Goal: Transaction & Acquisition: Purchase product/service

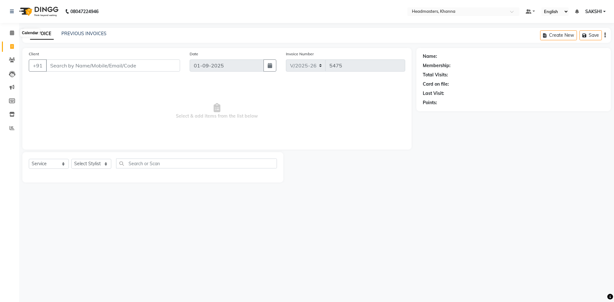
select select "service"
click at [12, 34] on icon at bounding box center [12, 32] width 4 height 5
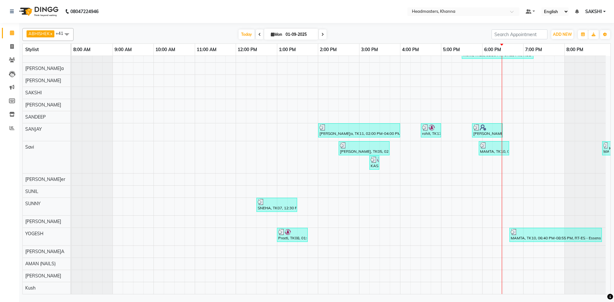
scroll to position [449, 0]
click at [13, 40] on li "Invoice" at bounding box center [9, 47] width 19 height 14
click at [13, 42] on link "Invoice" at bounding box center [9, 47] width 15 height 11
select select "service"
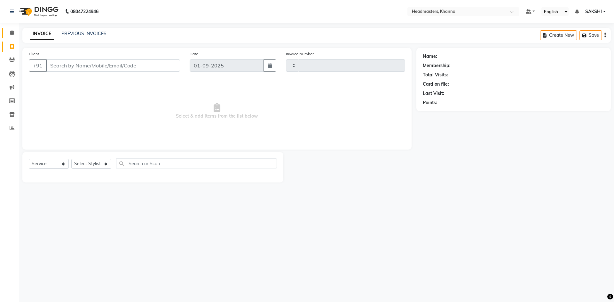
type input "5475"
select select "7138"
click at [14, 32] on icon at bounding box center [12, 32] width 4 height 5
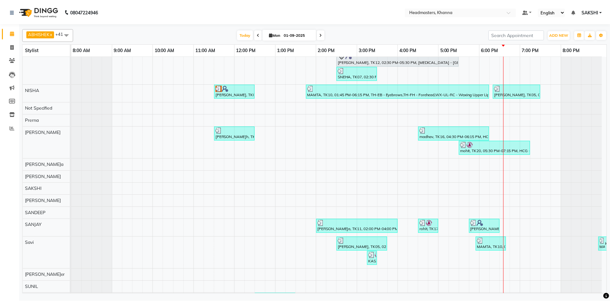
scroll to position [225, 0]
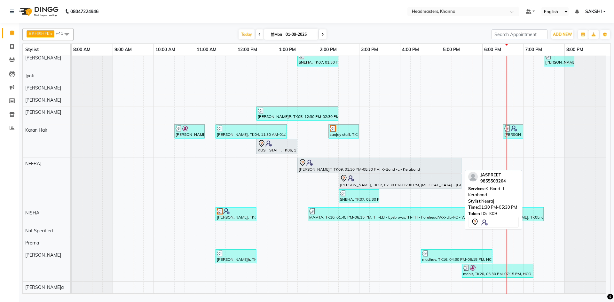
click at [353, 161] on div at bounding box center [380, 163] width 162 height 8
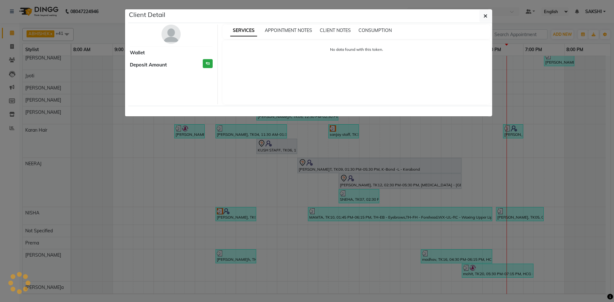
select select "7"
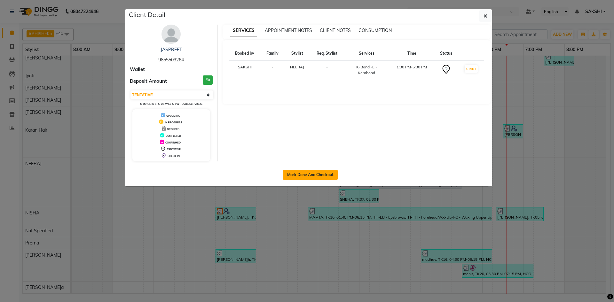
click at [331, 175] on button "Mark Done And Checkout" at bounding box center [310, 175] width 55 height 10
select select "service"
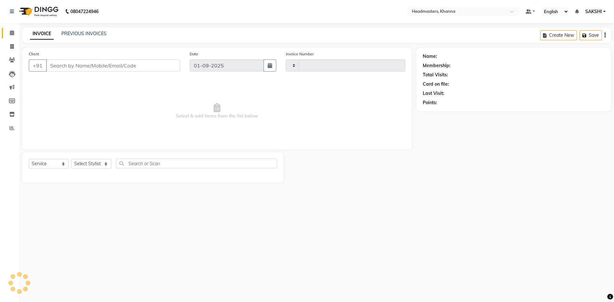
type input "5475"
select select "7138"
type input "9855503264"
select select "60855"
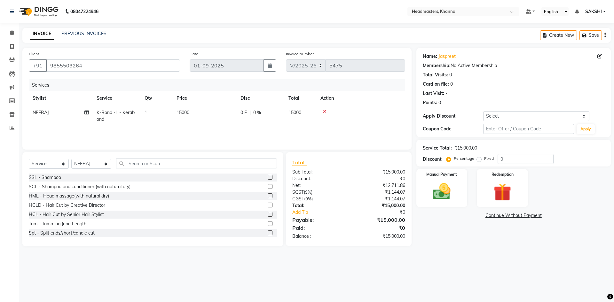
click at [286, 114] on td "15000" at bounding box center [301, 116] width 32 height 21
select select "60855"
click at [286, 114] on input "0" at bounding box center [280, 114] width 19 height 10
click at [309, 114] on td "15000" at bounding box center [301, 116] width 32 height 21
select select "60855"
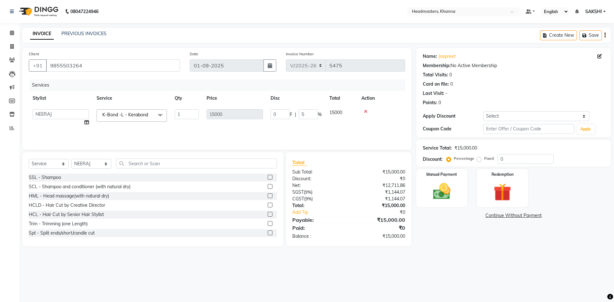
type input "50"
click at [315, 100] on tr "Stylist Service Qty Price Disc Total Action" at bounding box center [217, 98] width 377 height 14
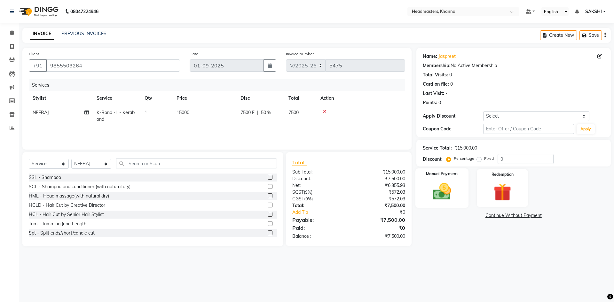
click at [430, 183] on img at bounding box center [442, 191] width 30 height 21
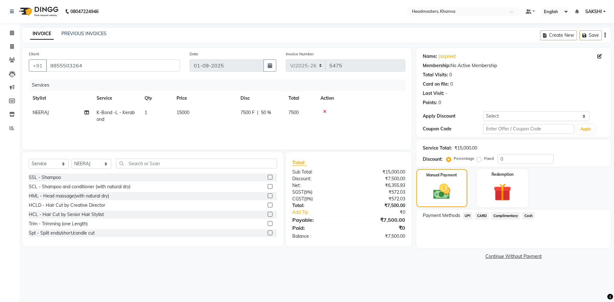
click at [527, 212] on div "Payment Methods UPI CARD Complimentary Cash" at bounding box center [514, 229] width 195 height 38
click at [527, 214] on span "Cash" at bounding box center [529, 216] width 12 height 7
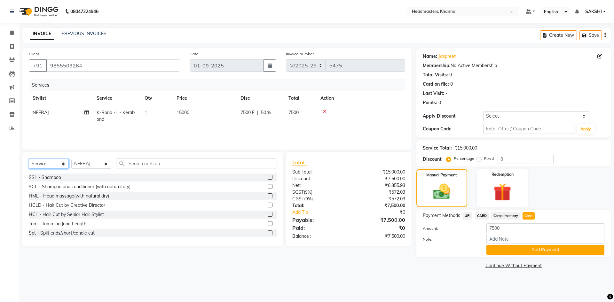
drag, startPoint x: 44, startPoint y: 163, endPoint x: 45, endPoint y: 168, distance: 5.2
click at [44, 163] on select "Select Service Product Membership Package Voucher Prepaid Gift Card" at bounding box center [49, 164] width 40 height 10
select select "product"
click at [29, 159] on select "Select Service Product Membership Package Voucher Prepaid Gift Card" at bounding box center [49, 164] width 40 height 10
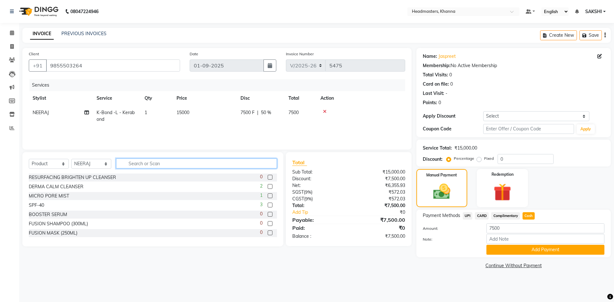
click at [153, 162] on input "text" at bounding box center [196, 164] width 161 height 10
type input "T"
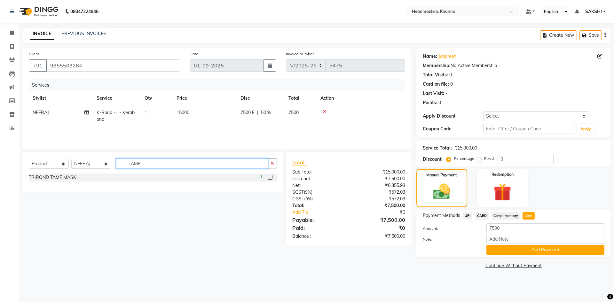
type input "TAME"
click at [270, 178] on label at bounding box center [270, 177] width 5 height 5
click at [270, 178] on input "checkbox" at bounding box center [270, 178] width 4 height 4
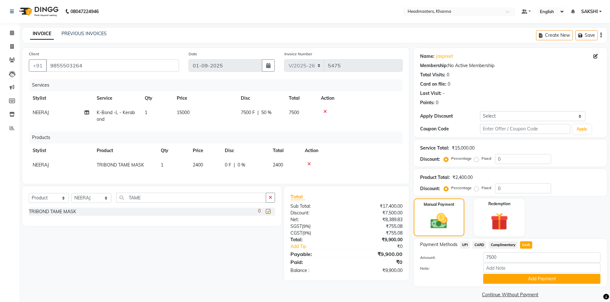
checkbox input "false"
click at [274, 200] on button "button" at bounding box center [270, 198] width 9 height 10
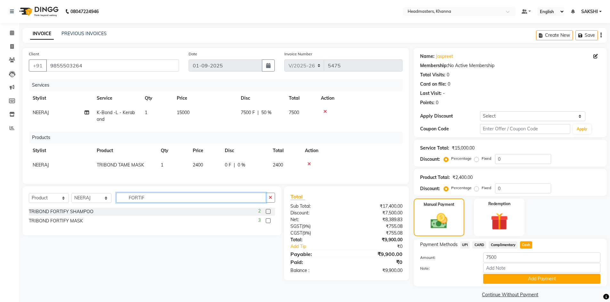
type input "FORTIF"
click at [269, 214] on label at bounding box center [268, 211] width 5 height 5
click at [269, 214] on input "checkbox" at bounding box center [268, 212] width 4 height 4
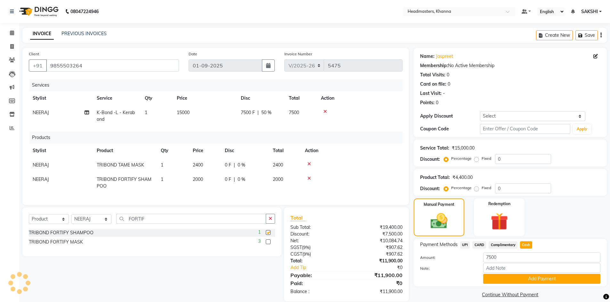
checkbox input "false"
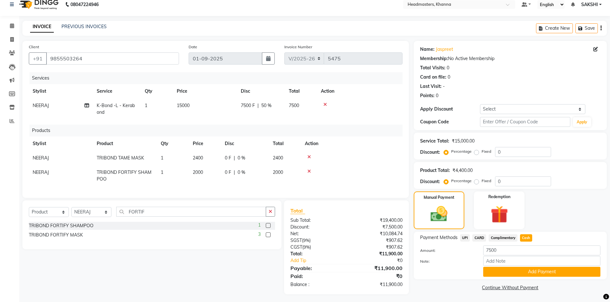
scroll to position [14, 0]
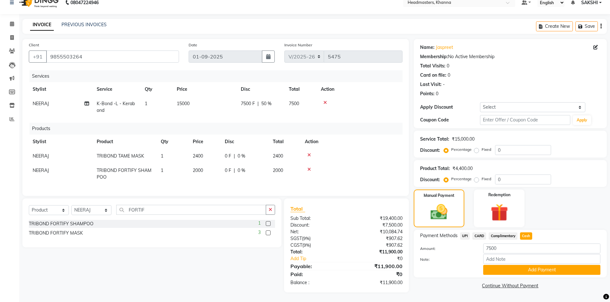
click at [462, 233] on span "UPI" at bounding box center [465, 236] width 10 height 7
click at [527, 233] on span "Cash" at bounding box center [526, 236] width 12 height 7
click at [514, 244] on input "11900" at bounding box center [541, 249] width 117 height 10
type input "1"
type input "7500"
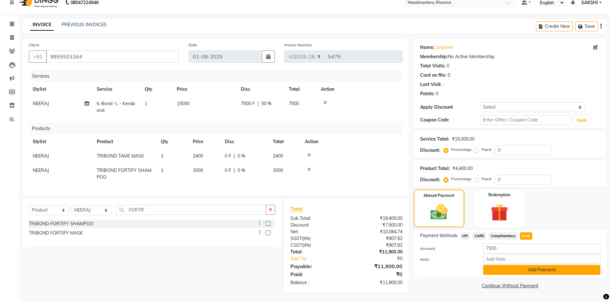
click at [509, 265] on button "Add Payment" at bounding box center [541, 270] width 117 height 10
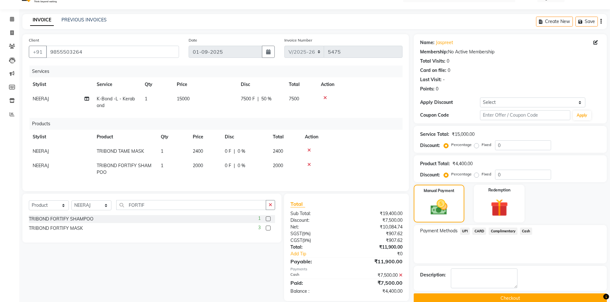
click at [467, 234] on span "UPI" at bounding box center [465, 231] width 10 height 7
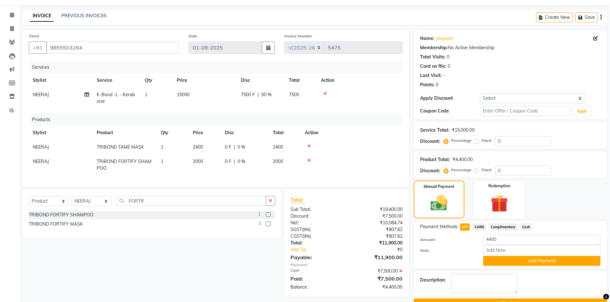
scroll to position [34, 0]
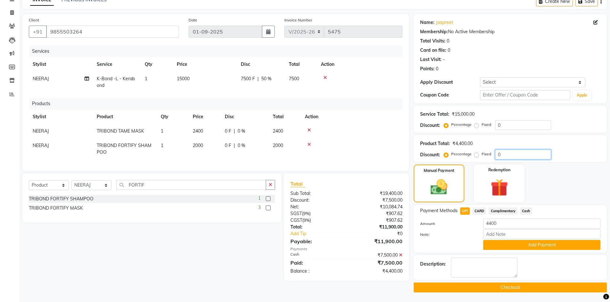
click at [516, 156] on input "0" at bounding box center [523, 155] width 56 height 10
type input "05"
click at [478, 209] on span "CARD" at bounding box center [479, 211] width 14 height 7
type input "4180"
click at [468, 209] on span "UPI" at bounding box center [465, 211] width 10 height 7
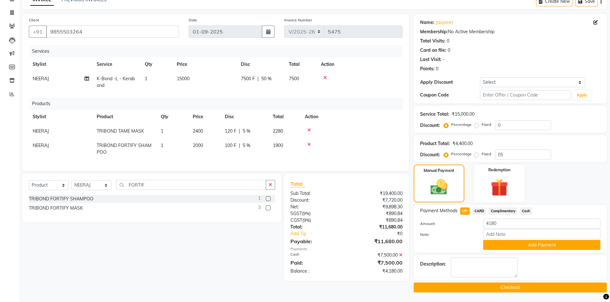
click at [236, 136] on td "120 F | 5 %" at bounding box center [245, 131] width 48 height 14
select select "60855"
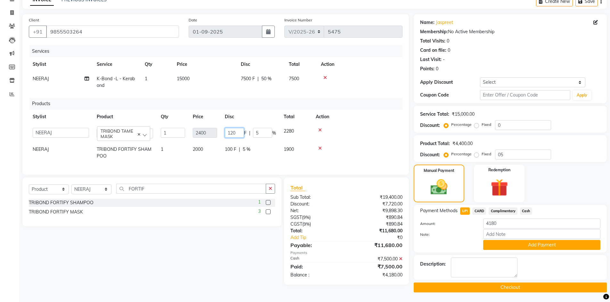
click at [236, 136] on input "120" at bounding box center [234, 133] width 19 height 10
type input "100"
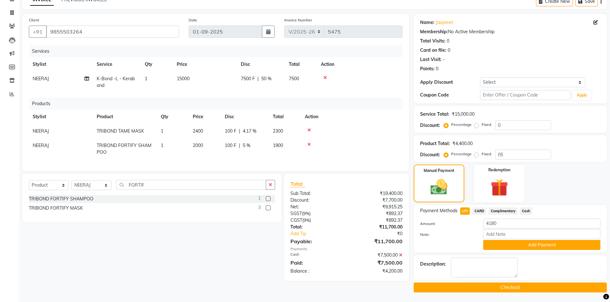
click at [257, 119] on th "Disc" at bounding box center [245, 117] width 48 height 14
click at [484, 212] on span "CARD" at bounding box center [479, 211] width 14 height 7
type input "4200"
click at [464, 211] on span "UPI" at bounding box center [465, 211] width 10 height 7
click at [245, 134] on span "4.17 %" at bounding box center [250, 131] width 14 height 7
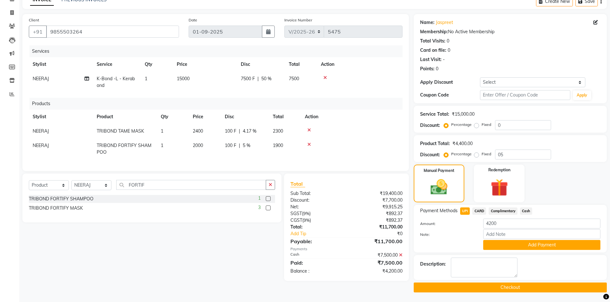
select select "60855"
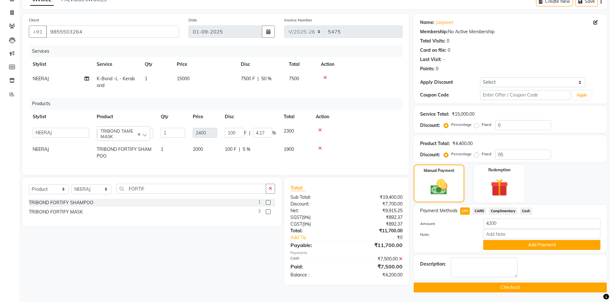
click at [245, 134] on span "F" at bounding box center [245, 133] width 3 height 7
click at [237, 134] on input "100" at bounding box center [234, 133] width 19 height 10
type input "1"
type input "80"
click at [249, 120] on th "Disc" at bounding box center [250, 117] width 59 height 14
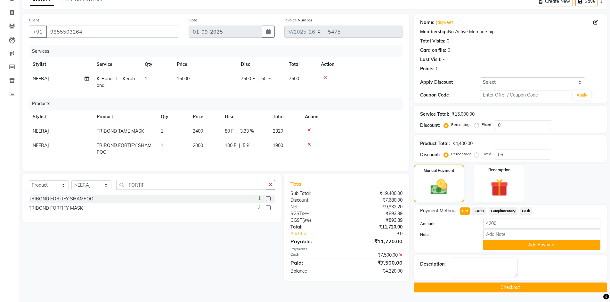
click at [479, 209] on span "CARD" at bounding box center [479, 211] width 14 height 7
type input "4220"
click at [470, 210] on div "CARD" at bounding box center [478, 212] width 16 height 9
click at [465, 213] on span "UPI" at bounding box center [465, 211] width 10 height 7
click at [251, 131] on span "3.33 %" at bounding box center [247, 131] width 14 height 7
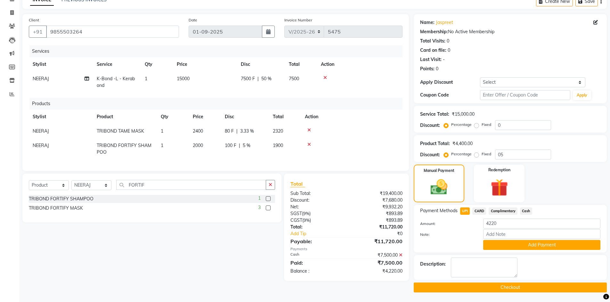
select select "60855"
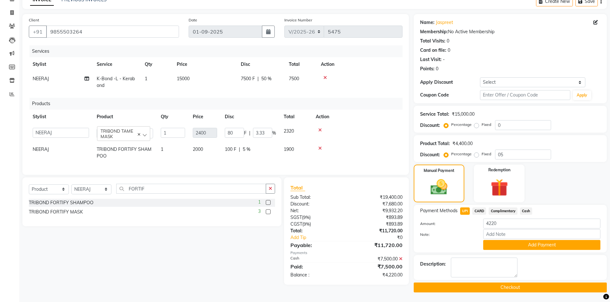
click at [251, 131] on div "80 F | 3.33 %" at bounding box center [250, 133] width 51 height 10
click at [234, 132] on input "80" at bounding box center [234, 133] width 19 height 10
type input "8"
type input "1"
type input "260"
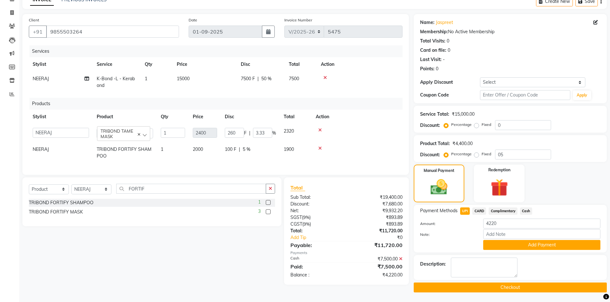
click at [251, 118] on th "Disc" at bounding box center [250, 117] width 59 height 14
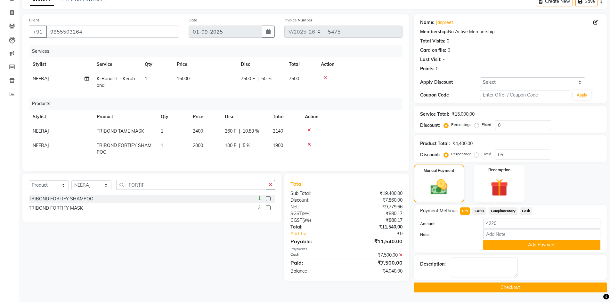
click at [511, 208] on span "Complimentary" at bounding box center [502, 211] width 29 height 7
type input "4040"
click at [460, 211] on span "UPI" at bounding box center [465, 211] width 10 height 7
click at [249, 131] on span "10.83 %" at bounding box center [251, 131] width 16 height 7
select select "60855"
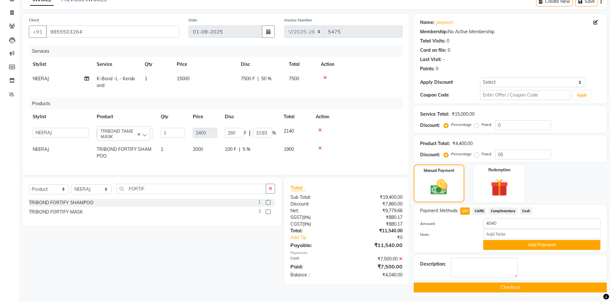
click at [249, 131] on span "|" at bounding box center [249, 133] width 1 height 7
click at [237, 132] on input "260" at bounding box center [234, 133] width 19 height 10
type input "200"
click at [263, 114] on th "Disc" at bounding box center [250, 117] width 59 height 14
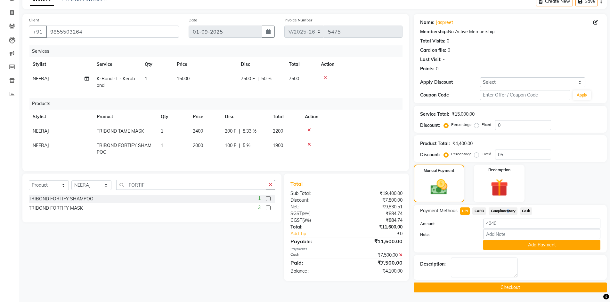
click at [506, 213] on span "Complimentary" at bounding box center [502, 211] width 29 height 7
type input "4100"
click at [465, 212] on span "UPI" at bounding box center [465, 211] width 10 height 7
click at [497, 240] on div "Note:" at bounding box center [510, 234] width 190 height 11
click at [497, 244] on button "Add Payment" at bounding box center [541, 245] width 117 height 10
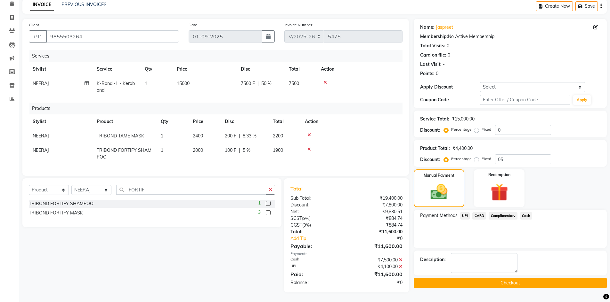
click at [480, 278] on button "Checkout" at bounding box center [510, 283] width 193 height 10
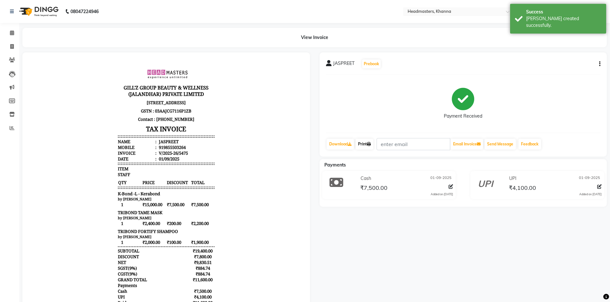
click at [363, 144] on link "Print" at bounding box center [364, 144] width 18 height 11
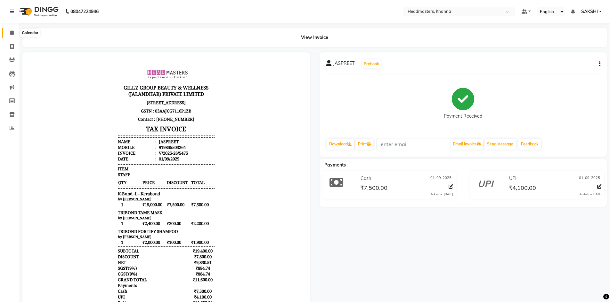
click at [11, 32] on icon at bounding box center [12, 32] width 4 height 5
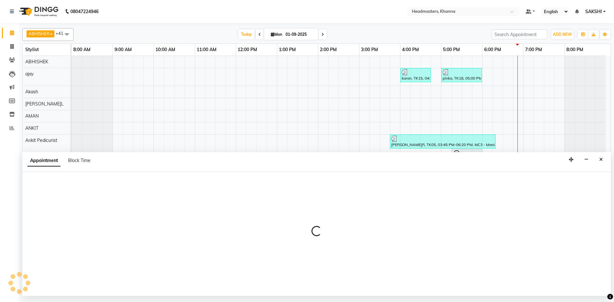
select select "63194"
select select "tentative"
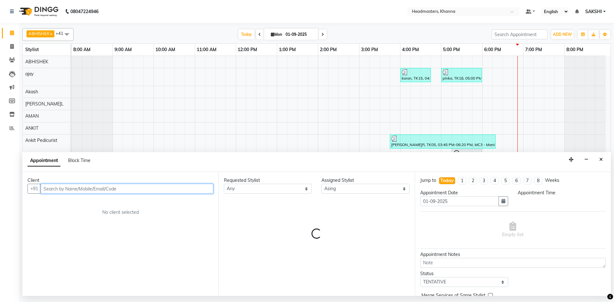
select select "690"
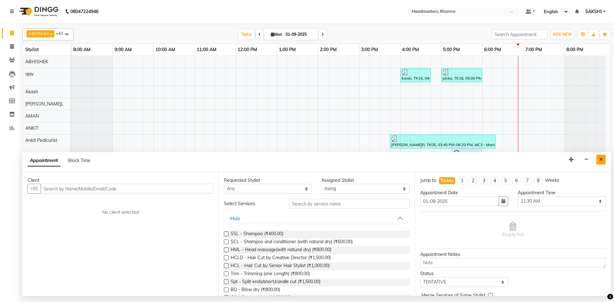
click at [600, 162] on button "Close" at bounding box center [601, 160] width 9 height 10
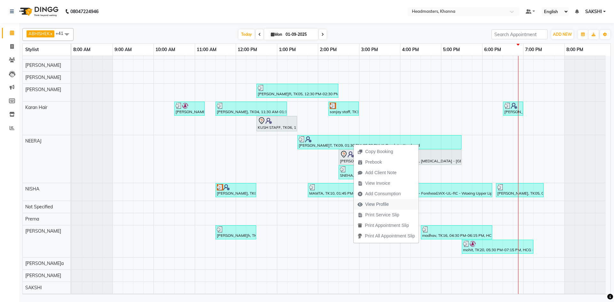
click at [394, 206] on button "View Profile" at bounding box center [386, 204] width 65 height 11
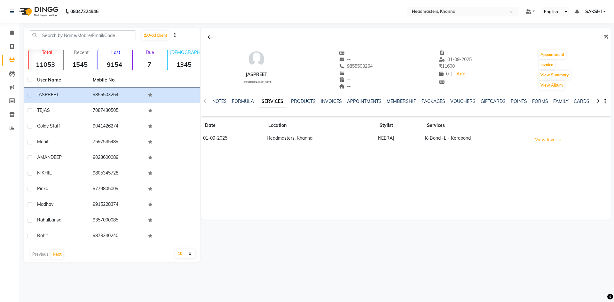
drag, startPoint x: 342, startPoint y: 67, endPoint x: 368, endPoint y: 65, distance: 25.7
click at [376, 65] on div "[PERSON_NAME]T [DEMOGRAPHIC_DATA] -- -- [PHONE_NUMBER] Mobile No. -- -- -- -- 0…" at bounding box center [406, 66] width 410 height 47
copy span "9855503264"
click at [15, 47] on span at bounding box center [11, 46] width 11 height 7
select select "service"
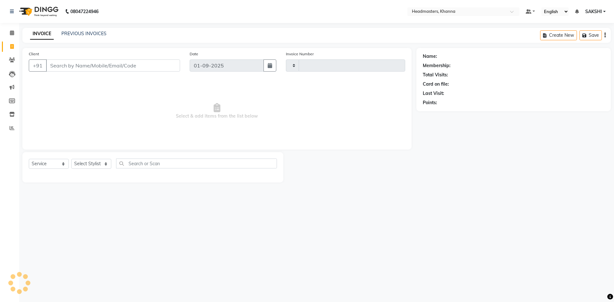
type input "5476"
select select "7138"
type input "9855503264"
click at [52, 161] on div "Select Service Product Membership Package Voucher Prepaid Gift Card Select Styl…" at bounding box center [153, 168] width 248 height 15
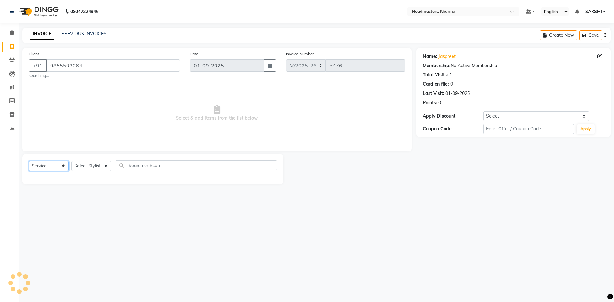
click at [44, 162] on select "Select Service Product Membership Package Voucher Prepaid Gift Card" at bounding box center [49, 166] width 40 height 10
select select "product"
click at [29, 161] on select "Select Service Product Membership Package Voucher Prepaid Gift Card" at bounding box center [49, 166] width 40 height 10
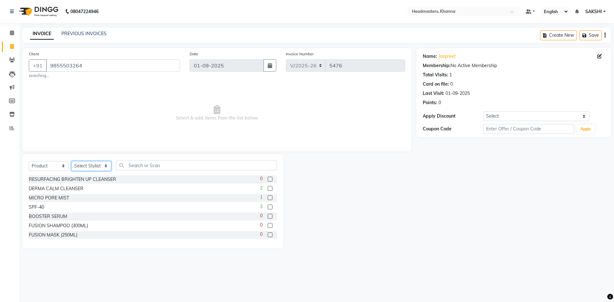
click at [100, 163] on select "Select Stylist ABHISHEK [PERSON_NAME] Akash [PERSON_NAME] [PERSON_NAME] (NAILS)…" at bounding box center [91, 166] width 40 height 10
select select "60855"
click at [71, 161] on select "Select Stylist ABHISHEK [PERSON_NAME] Akash [PERSON_NAME] [PERSON_NAME] (NAILS)…" at bounding box center [91, 166] width 40 height 10
click at [170, 165] on input "text" at bounding box center [196, 166] width 161 height 10
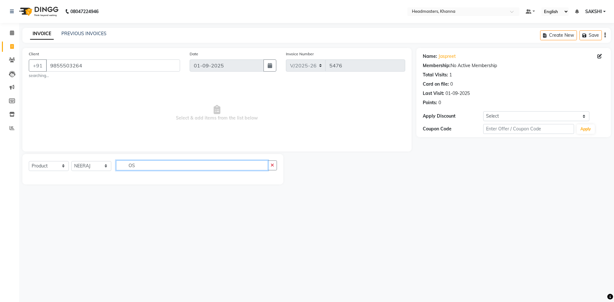
type input "O"
type input "GLOW"
click at [271, 178] on label at bounding box center [270, 179] width 5 height 5
click at [271, 178] on input "checkbox" at bounding box center [270, 180] width 4 height 4
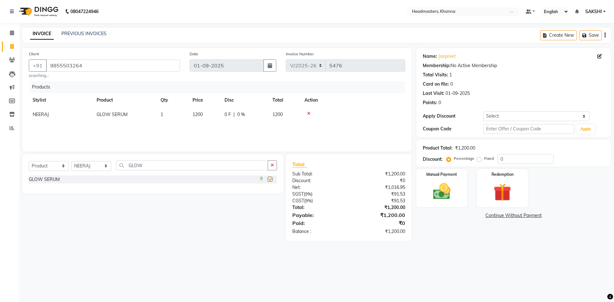
checkbox input "false"
click at [523, 157] on input "0" at bounding box center [526, 159] width 56 height 10
type input "05"
click at [465, 189] on div "Manual Payment" at bounding box center [441, 188] width 53 height 39
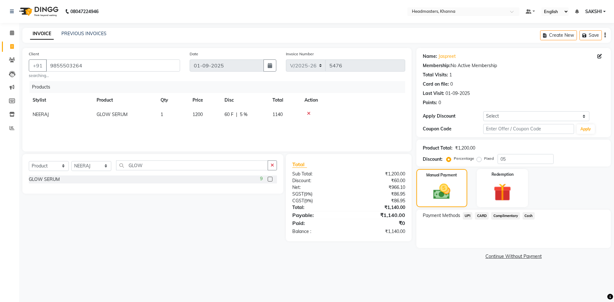
drag, startPoint x: 524, startPoint y: 213, endPoint x: 527, endPoint y: 214, distance: 4.0
click at [527, 214] on div "Cash" at bounding box center [527, 217] width 15 height 9
click at [527, 214] on span "Cash" at bounding box center [529, 216] width 12 height 7
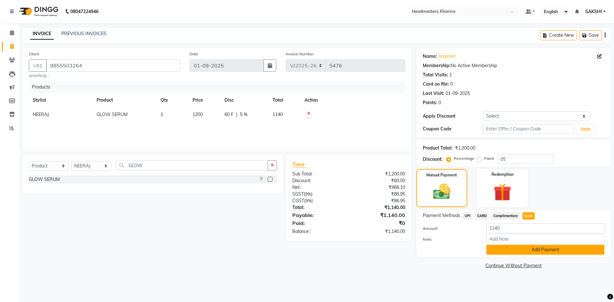
click at [512, 252] on button "Add Payment" at bounding box center [546, 250] width 118 height 10
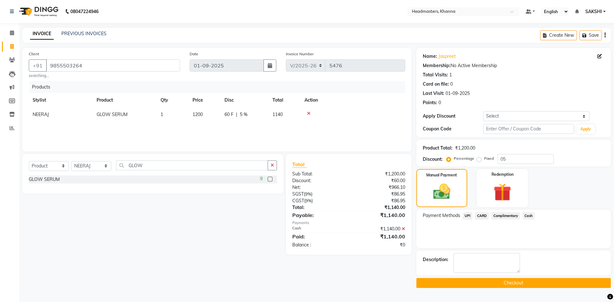
drag, startPoint x: 480, startPoint y: 277, endPoint x: 472, endPoint y: 284, distance: 9.8
click at [472, 284] on div "Name: [PERSON_NAME] Membership: No Active Membership Total Visits: 1 Card on fi…" at bounding box center [516, 168] width 199 height 240
drag, startPoint x: 472, startPoint y: 283, endPoint x: 470, endPoint y: 280, distance: 4.2
click at [471, 282] on button "Checkout" at bounding box center [514, 283] width 195 height 10
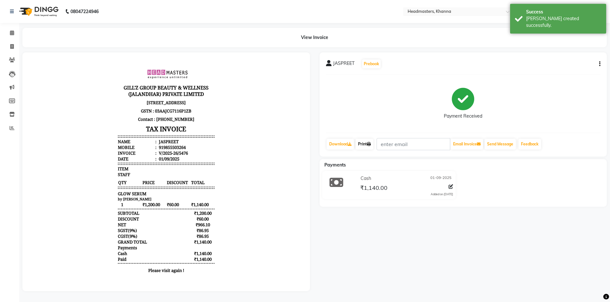
drag, startPoint x: 368, startPoint y: 143, endPoint x: 372, endPoint y: 146, distance: 5.1
click at [368, 143] on link "Print" at bounding box center [364, 144] width 18 height 11
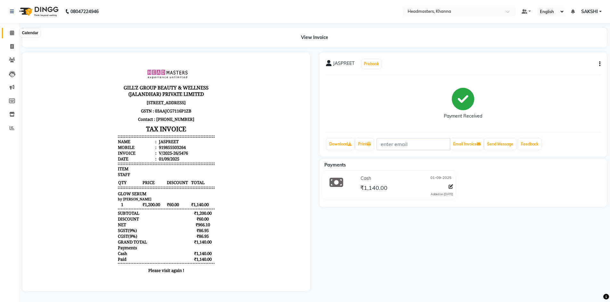
click at [13, 32] on icon at bounding box center [12, 32] width 4 height 5
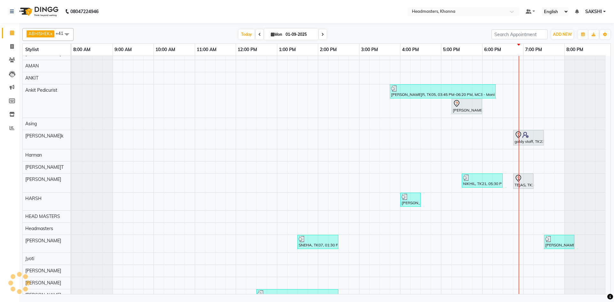
scroll to position [96, 0]
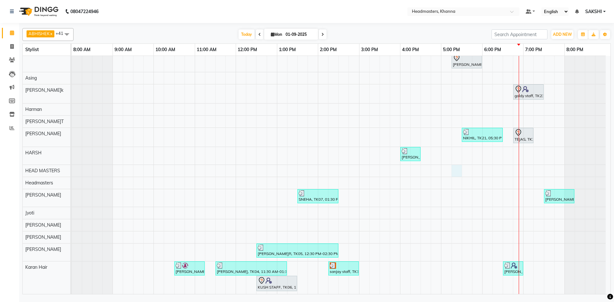
click at [453, 175] on div "karan, TK15, 04:00 PM-04:45 PM, BRD -[PERSON_NAME]a, TK18, 05:00 PM-06:00 PM, H…" at bounding box center [341, 305] width 539 height 690
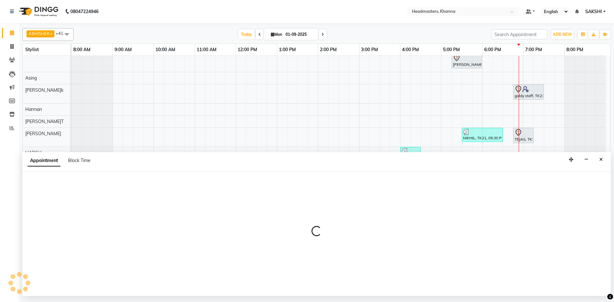
select select "60849"
select select "1035"
select select "tentative"
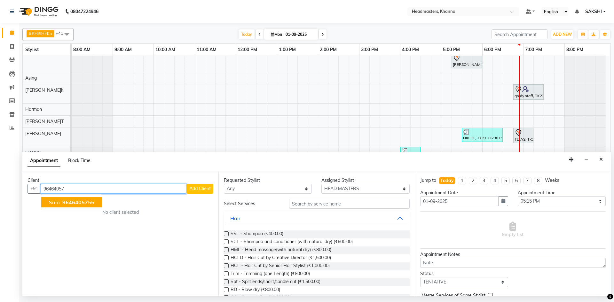
drag, startPoint x: 92, startPoint y: 202, endPoint x: 183, endPoint y: 194, distance: 90.6
click at [95, 202] on button "[PERSON_NAME] 96464057 56" at bounding box center [71, 202] width 61 height 10
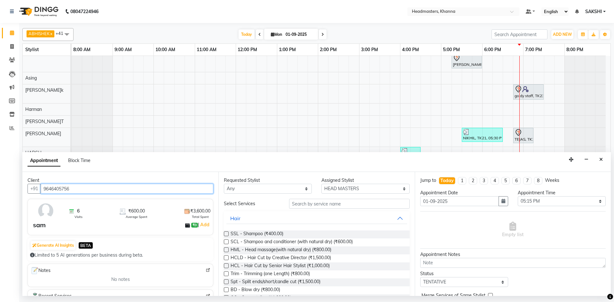
type input "9646405756"
click at [359, 183] on div "Assigned Stylist" at bounding box center [366, 180] width 88 height 7
click at [347, 186] on select "Select ABHISHEK [PERSON_NAME] Akash [PERSON_NAME] [PERSON_NAME] (NAILS) ANKIT A…" at bounding box center [366, 189] width 88 height 10
select select "60814"
click at [322, 184] on select "Select ABHISHEK [PERSON_NAME] Akash [PERSON_NAME] [PERSON_NAME] (NAILS) ANKIT A…" at bounding box center [366, 189] width 88 height 10
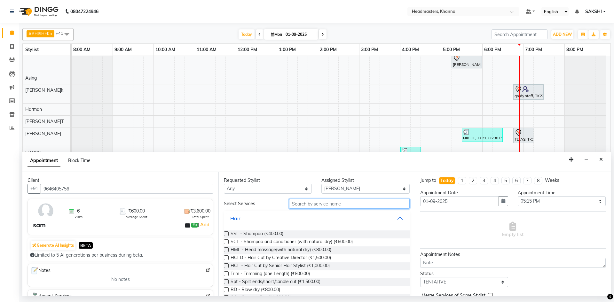
click at [325, 207] on input "text" at bounding box center [349, 204] width 121 height 10
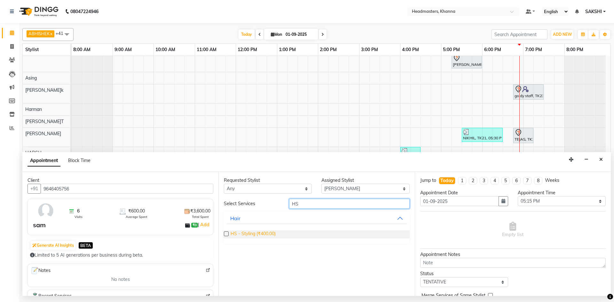
type input "HS"
click at [275, 234] on span "HS - Styling (₹400.00)" at bounding box center [253, 235] width 45 height 8
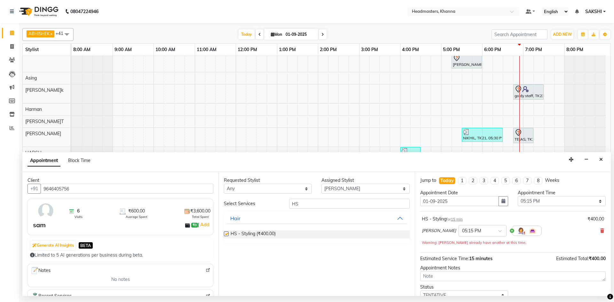
checkbox input "false"
click at [557, 201] on select "Select 09:00 AM 09:15 AM 09:30 AM 09:45 AM 10:00 AM 10:15 AM 10:30 AM 10:45 AM …" at bounding box center [562, 202] width 88 height 10
select select "1140"
click at [518, 197] on select "Select 09:00 AM 09:15 AM 09:30 AM 09:45 AM 10:00 AM 10:15 AM 10:30 AM 10:45 AM …" at bounding box center [562, 202] width 88 height 10
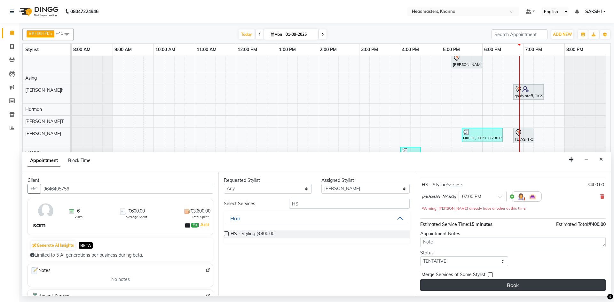
click at [527, 286] on button "Book" at bounding box center [514, 286] width 186 height 12
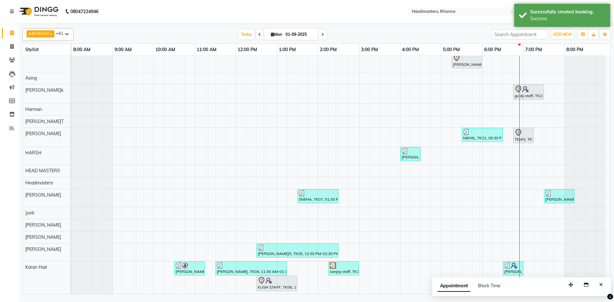
drag, startPoint x: 601, startPoint y: 285, endPoint x: 598, endPoint y: 271, distance: 13.5
click at [600, 284] on icon "Close" at bounding box center [602, 285] width 4 height 4
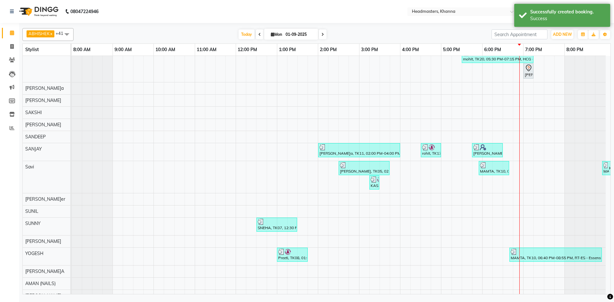
scroll to position [448, 0]
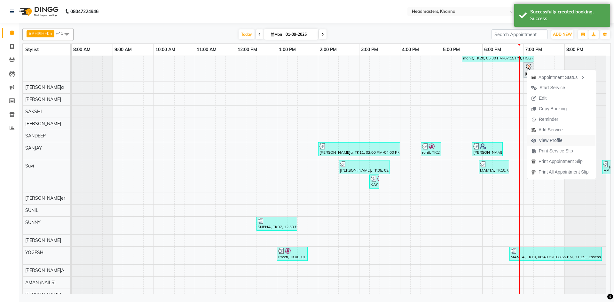
click at [549, 141] on span "View Profile" at bounding box center [551, 140] width 24 height 7
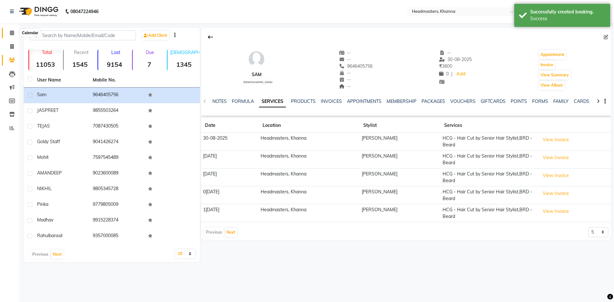
drag, startPoint x: 9, startPoint y: 33, endPoint x: 23, endPoint y: 33, distance: 14.4
click at [9, 33] on span at bounding box center [11, 32] width 11 height 7
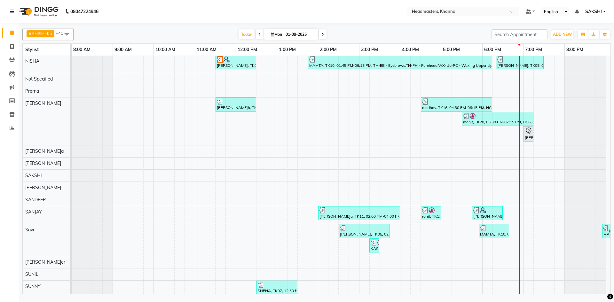
scroll to position [448, 0]
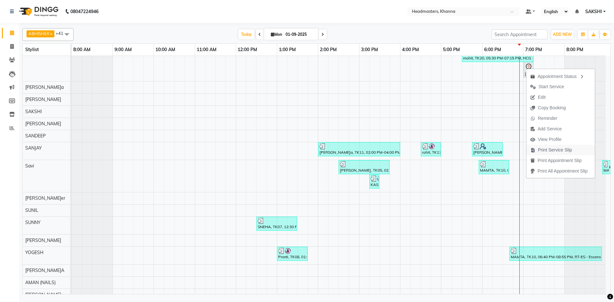
click at [542, 148] on span "Print Service Slip" at bounding box center [555, 150] width 34 height 7
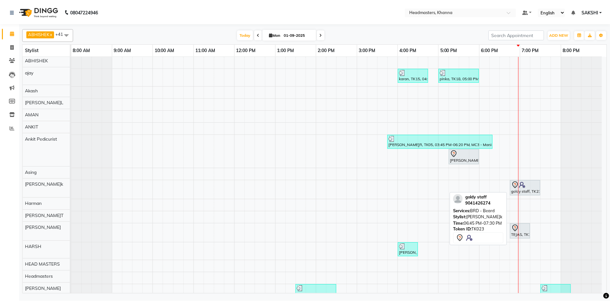
scroll to position [0, 0]
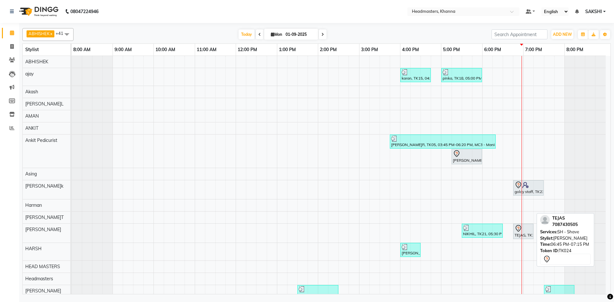
click at [521, 228] on icon at bounding box center [519, 229] width 8 height 8
select select "7"
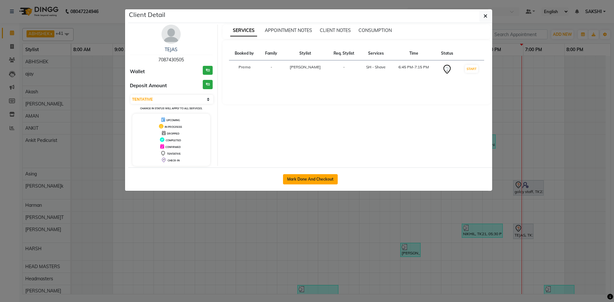
click at [326, 179] on button "Mark Done And Checkout" at bounding box center [310, 179] width 55 height 10
select select "service"
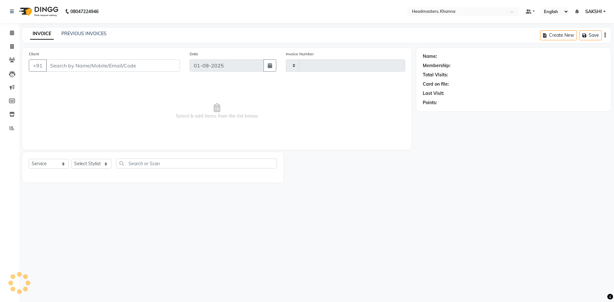
type input "5477"
select select "7138"
type input "7087430505"
select select "60827"
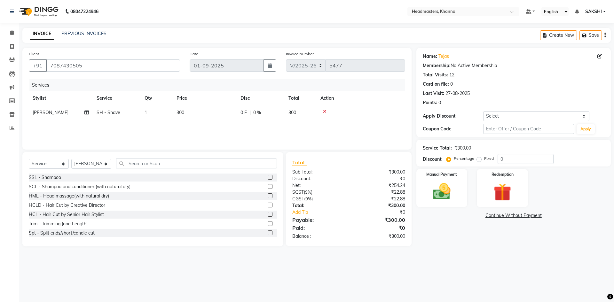
click at [296, 110] on span "300" at bounding box center [293, 113] width 8 height 6
select select "60827"
click at [293, 110] on div "0 F | 0 %" at bounding box center [296, 114] width 51 height 10
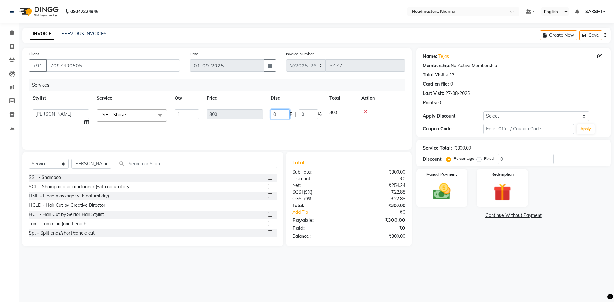
click at [284, 112] on input "0" at bounding box center [280, 114] width 19 height 10
type input "0100"
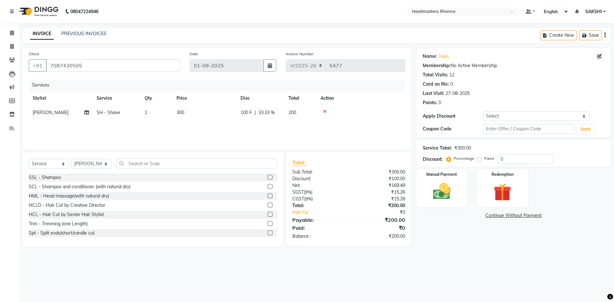
click at [298, 102] on tr "Stylist Service Qty Price Disc Total Action" at bounding box center [217, 98] width 377 height 14
click at [452, 193] on img at bounding box center [442, 191] width 30 height 21
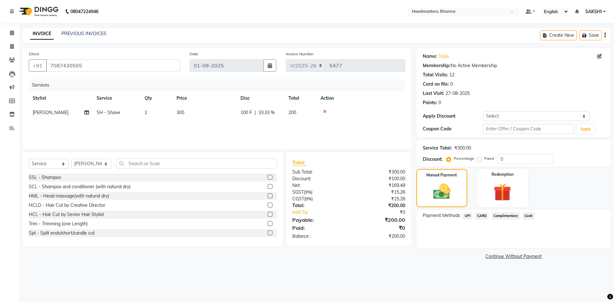
click at [524, 215] on span "Cash" at bounding box center [529, 216] width 12 height 7
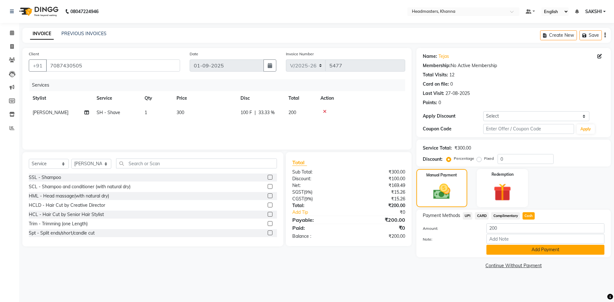
click at [528, 252] on button "Add Payment" at bounding box center [546, 250] width 118 height 10
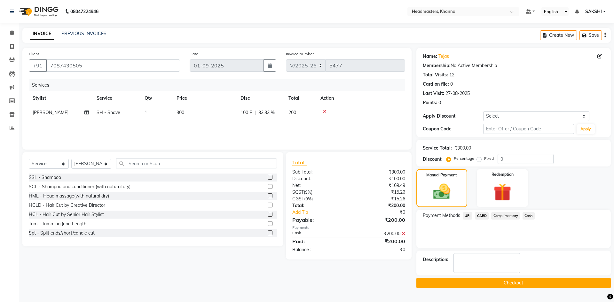
click at [517, 282] on button "Checkout" at bounding box center [514, 283] width 195 height 10
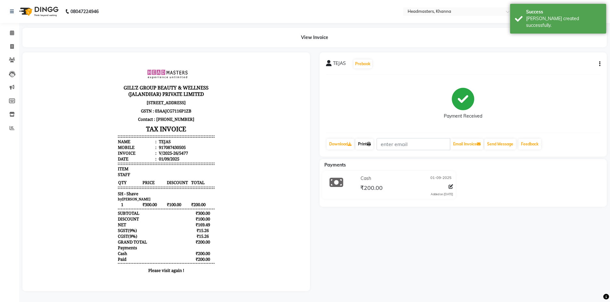
click at [370, 144] on icon at bounding box center [369, 144] width 4 height 4
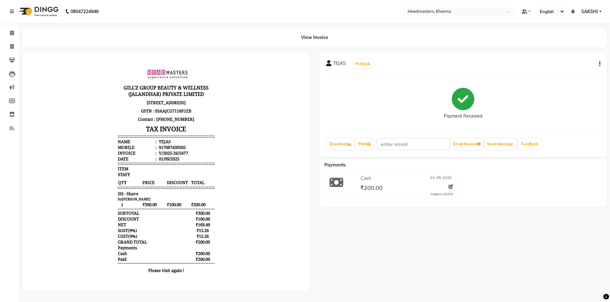
click at [9, 27] on li "Calendar" at bounding box center [9, 33] width 19 height 14
click at [8, 30] on span at bounding box center [11, 32] width 11 height 7
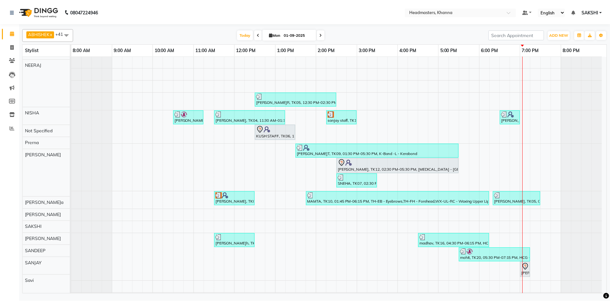
scroll to position [246, 0]
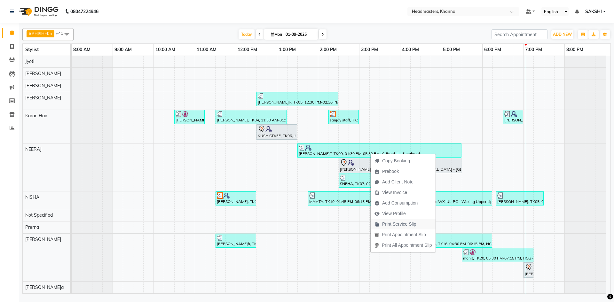
click at [405, 224] on span "Print Service Slip" at bounding box center [399, 224] width 34 height 7
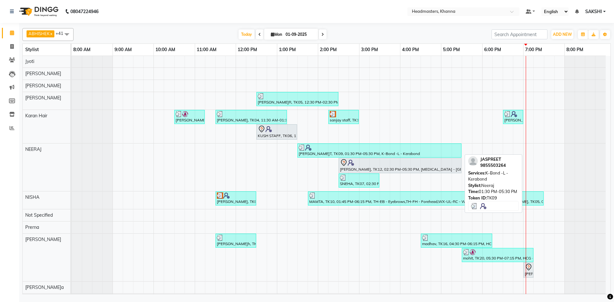
click at [327, 147] on div at bounding box center [380, 148] width 162 height 6
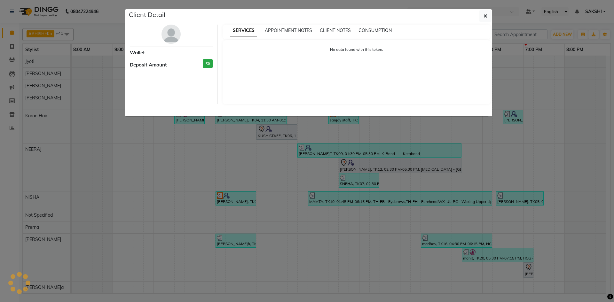
select select "3"
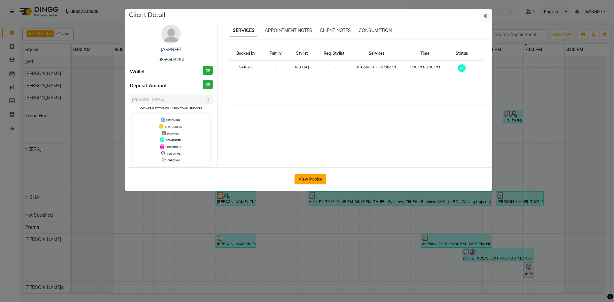
click at [301, 175] on button "View Invoice" at bounding box center [311, 179] width 32 height 10
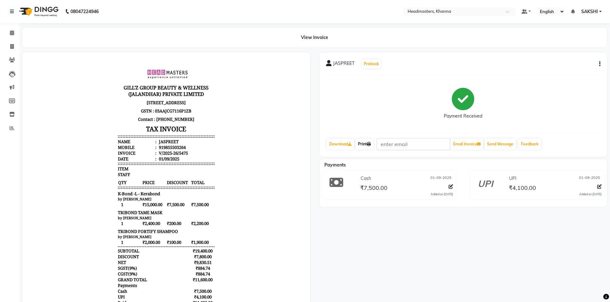
click at [366, 144] on link "Print" at bounding box center [364, 144] width 18 height 11
click at [7, 31] on span at bounding box center [11, 32] width 11 height 7
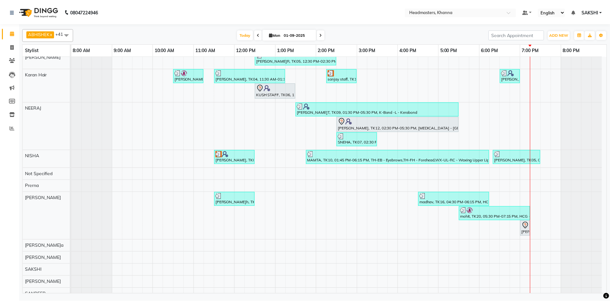
scroll to position [416, 0]
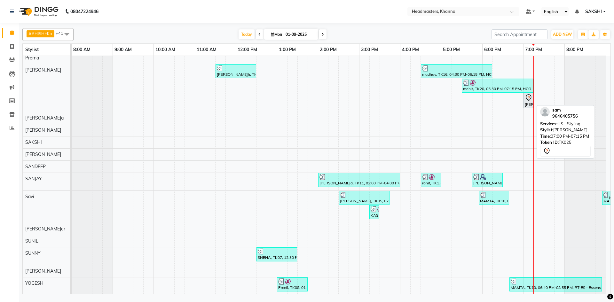
click at [528, 99] on icon at bounding box center [529, 98] width 8 height 8
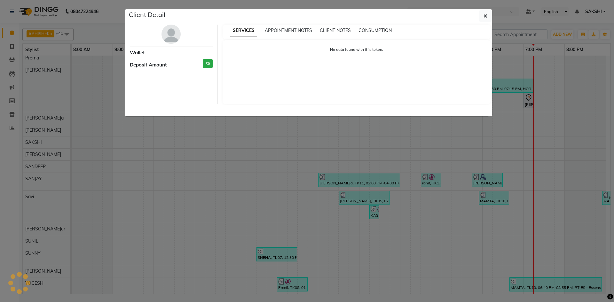
select select "7"
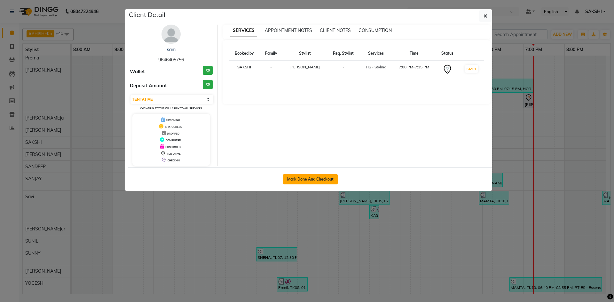
click at [297, 179] on button "Mark Done And Checkout" at bounding box center [310, 179] width 55 height 10
select select "service"
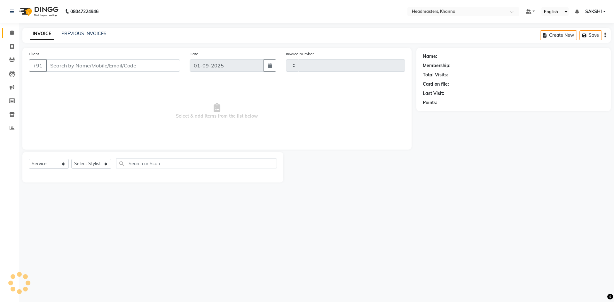
type input "5478"
select select "7138"
type input "9646405756"
select select "60814"
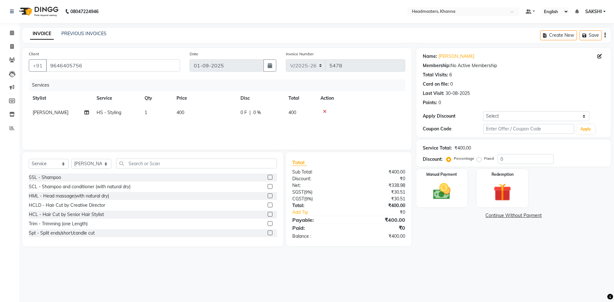
click at [259, 116] on td "0 F | 0 %" at bounding box center [261, 113] width 48 height 14
select select "60814"
click at [281, 112] on input "0" at bounding box center [280, 114] width 19 height 10
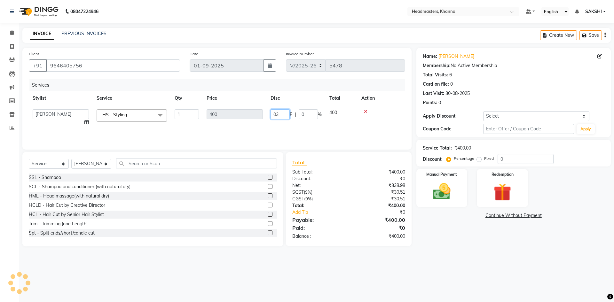
type input "030"
click at [302, 95] on tr "Stylist Service Qty Price Disc Total Action" at bounding box center [217, 98] width 377 height 14
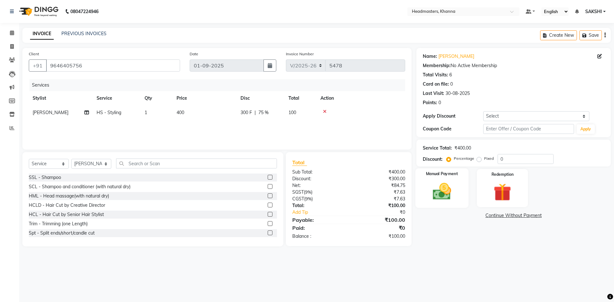
click at [435, 173] on label "Manual Payment" at bounding box center [442, 174] width 32 height 6
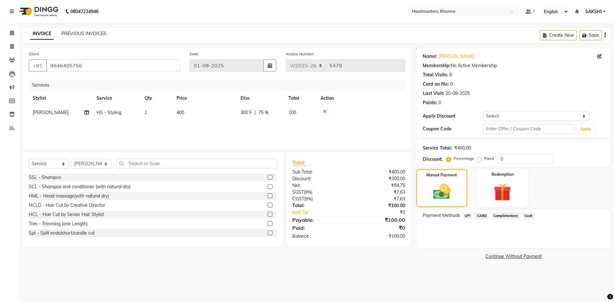
click at [528, 217] on span "Cash" at bounding box center [529, 216] width 12 height 7
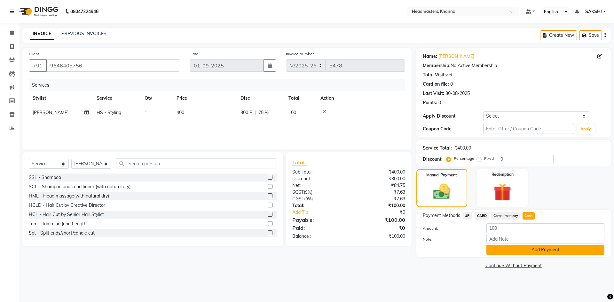
click at [522, 253] on button "Add Payment" at bounding box center [546, 250] width 118 height 10
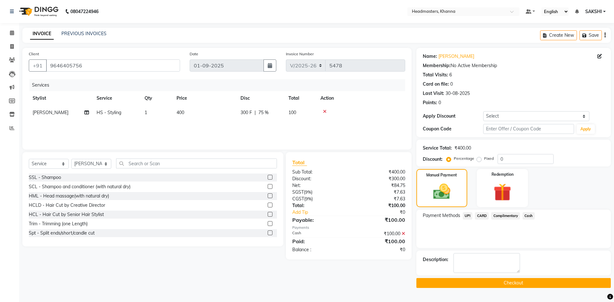
click at [505, 286] on button "Checkout" at bounding box center [514, 283] width 195 height 10
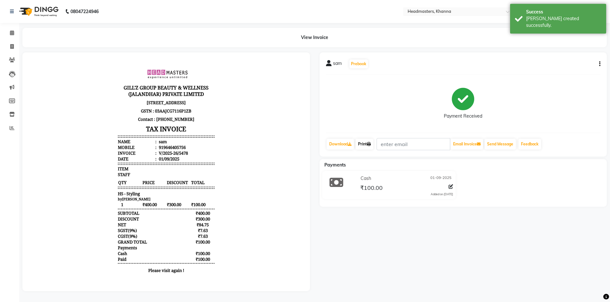
click at [368, 141] on link "Print" at bounding box center [364, 144] width 18 height 11
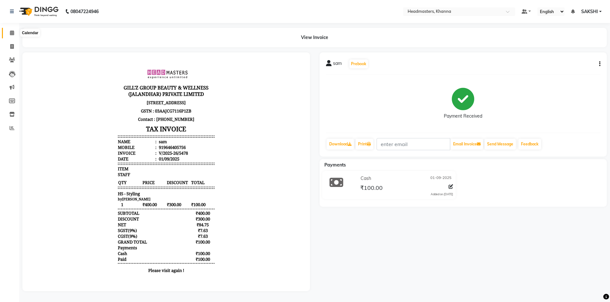
click at [12, 35] on span at bounding box center [11, 32] width 11 height 7
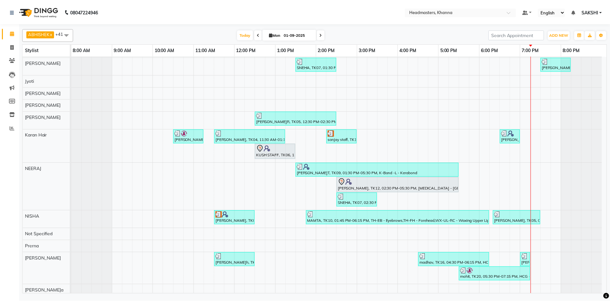
scroll to position [256, 0]
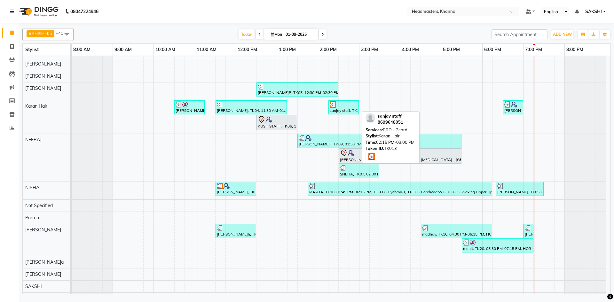
click at [345, 109] on div "sanjay staff, TK13, 02:15 PM-03:00 PM, BRD -[PERSON_NAME]d" at bounding box center [343, 107] width 29 height 12
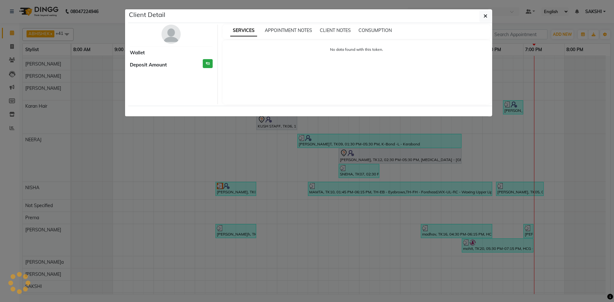
select select "3"
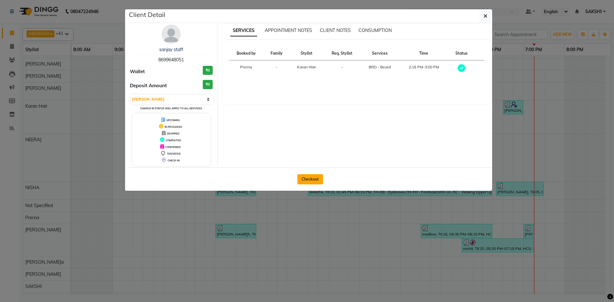
click at [316, 177] on button "Checkout" at bounding box center [311, 179] width 26 height 10
select select "service"
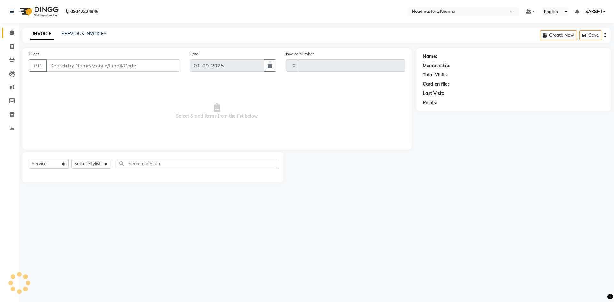
type input "5479"
select select "7138"
type input "8699648051"
select select "63193"
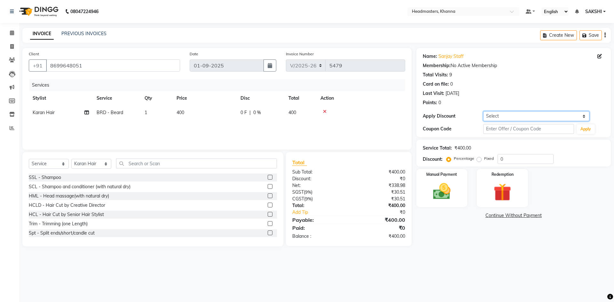
drag, startPoint x: 491, startPoint y: 116, endPoint x: 492, endPoint y: 120, distance: 3.6
click at [491, 116] on select "Select Coupon → Pending Payment Coupon → Wrong Job Card Coupon → Complimentary …" at bounding box center [537, 116] width 106 height 10
select select "7: Object"
click at [484, 111] on select "Select Coupon → Pending Payment Coupon → Wrong Job Card Coupon → Complimentary …" at bounding box center [537, 116] width 106 height 10
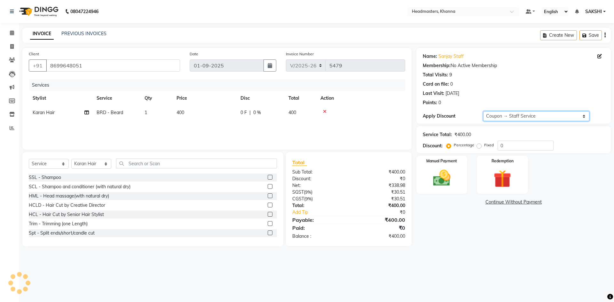
type input "100"
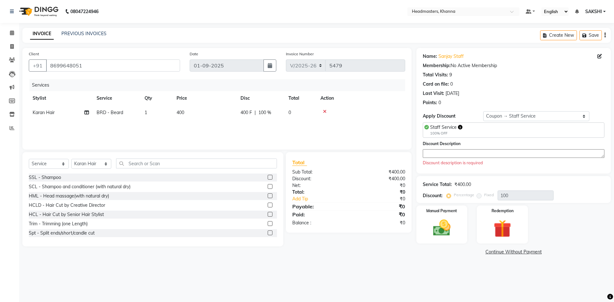
click at [444, 156] on textarea at bounding box center [514, 153] width 182 height 9
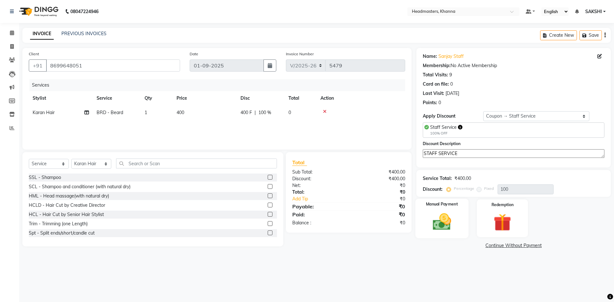
type textarea "STAFF SERVICE"
click at [432, 223] on img at bounding box center [442, 222] width 30 height 21
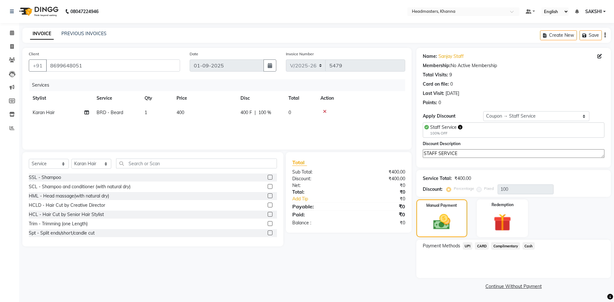
click at [508, 245] on span "Complimentary" at bounding box center [506, 246] width 29 height 7
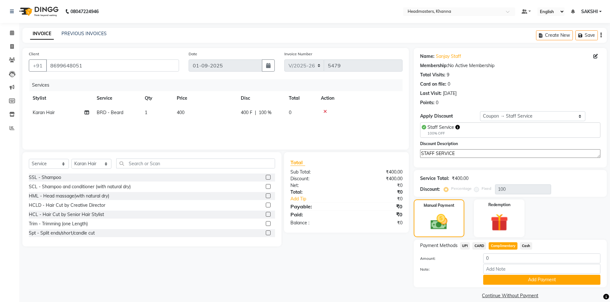
click at [512, 275] on button "Add Payment" at bounding box center [541, 280] width 117 height 10
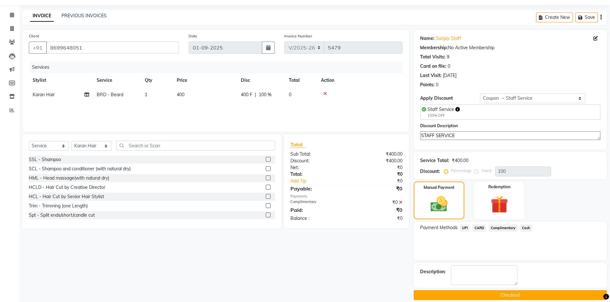
scroll to position [26, 0]
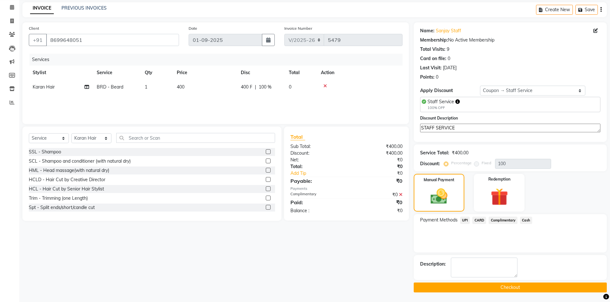
click at [515, 284] on button "Checkout" at bounding box center [510, 288] width 193 height 10
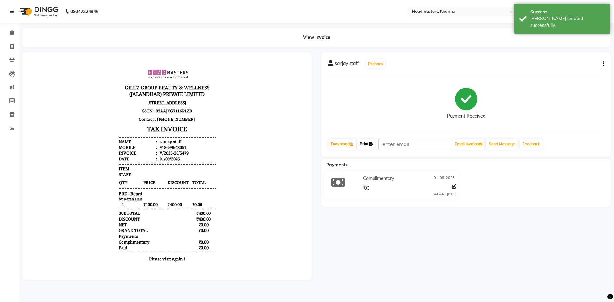
click at [373, 142] on icon at bounding box center [371, 144] width 4 height 4
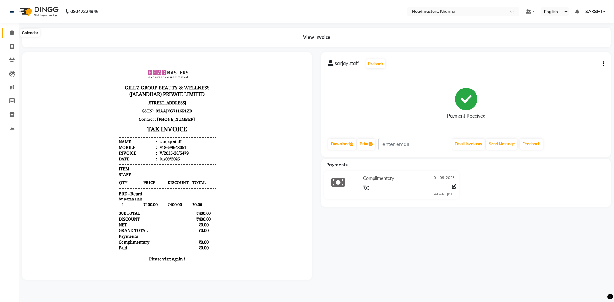
click at [15, 32] on span at bounding box center [11, 32] width 11 height 7
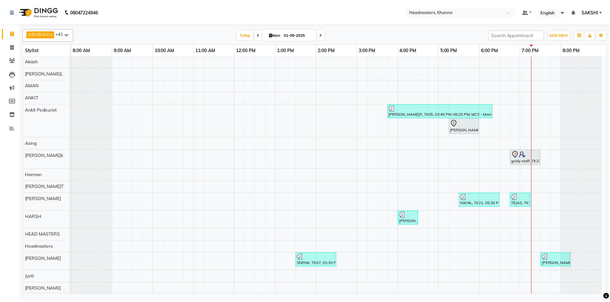
scroll to position [64, 0]
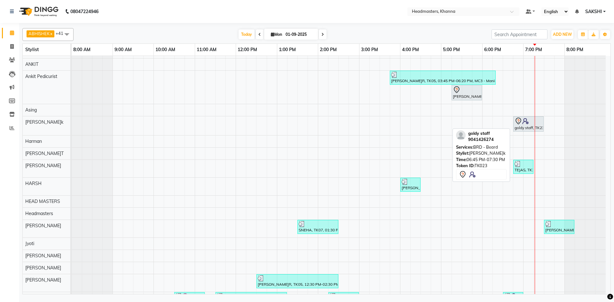
click at [532, 120] on div at bounding box center [529, 121] width 28 height 8
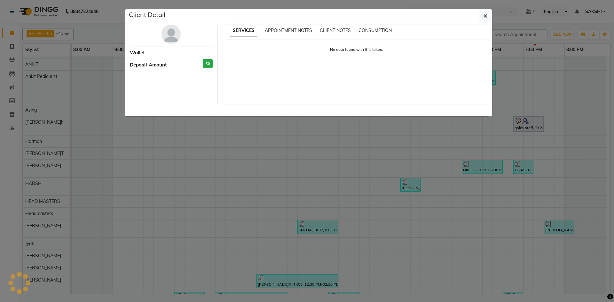
select select "7"
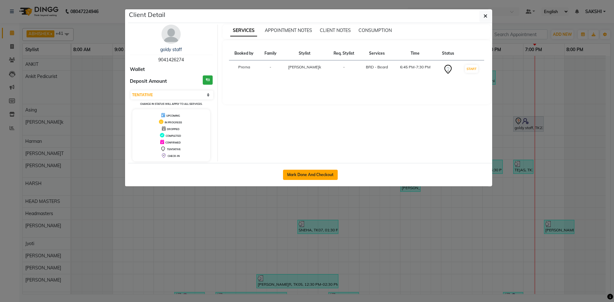
click at [322, 175] on button "Mark Done And Checkout" at bounding box center [310, 175] width 55 height 10
select select "service"
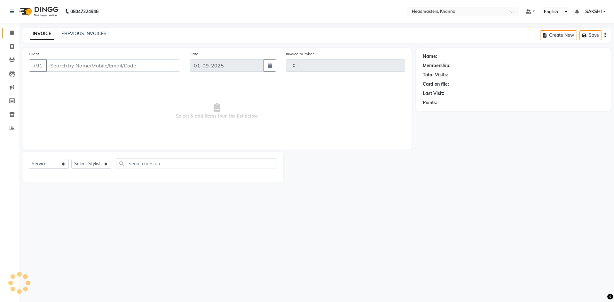
type input "5480"
select select "7138"
type input "9041426274"
select select "64064"
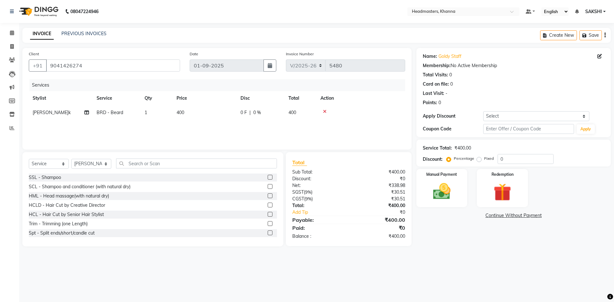
click at [505, 123] on div "Name: Goldy Staff Membership: No Active Membership Total Visits: 0 Card on file…" at bounding box center [514, 92] width 195 height 89
click at [517, 116] on select "Select Coupon → Pending Payment Coupon → Wrong Job Card Coupon → Complimentary …" at bounding box center [537, 116] width 106 height 10
select select "7: Object"
click at [484, 111] on select "Select Coupon → Pending Payment Coupon → Wrong Job Card Coupon → Complimentary …" at bounding box center [537, 116] width 106 height 10
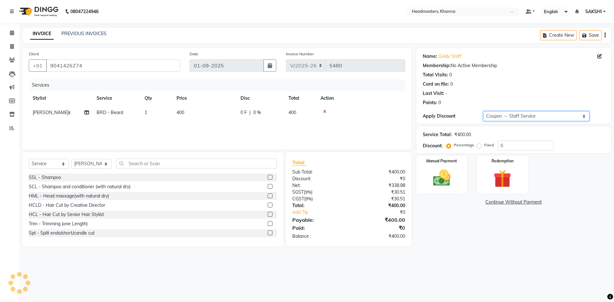
type input "100"
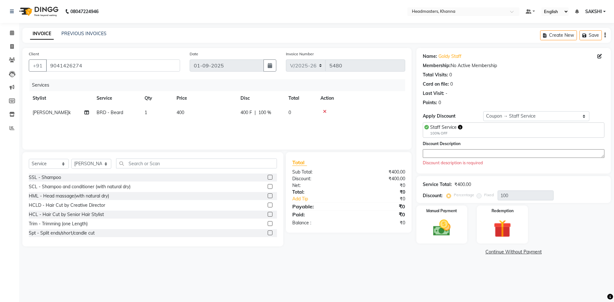
click at [446, 153] on textarea at bounding box center [514, 153] width 182 height 9
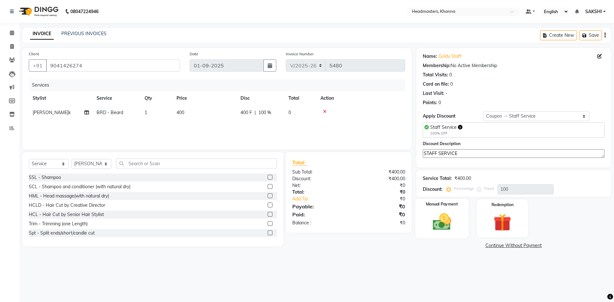
type textarea "STAFF SERVICE"
click at [448, 210] on div "Manual Payment" at bounding box center [441, 218] width 53 height 39
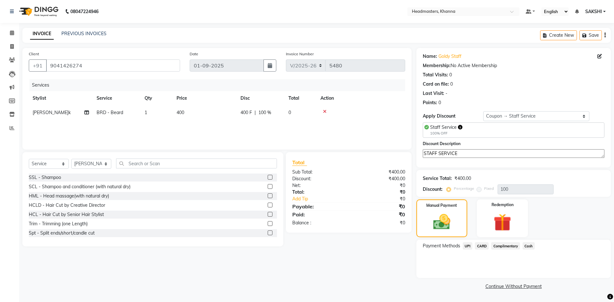
click at [504, 242] on div "Payment Methods UPI CARD Complimentary Cash" at bounding box center [514, 259] width 195 height 38
drag, startPoint x: 505, startPoint y: 244, endPoint x: 506, endPoint y: 249, distance: 4.8
click at [506, 244] on span "Complimentary" at bounding box center [506, 246] width 29 height 7
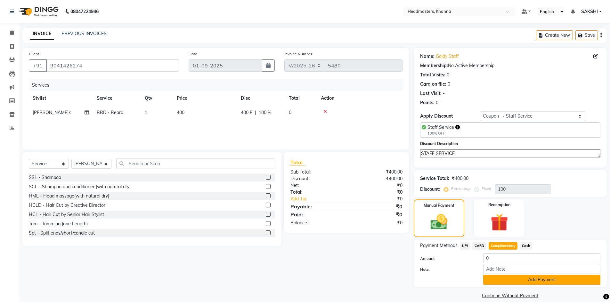
click at [506, 276] on button "Add Payment" at bounding box center [541, 280] width 117 height 10
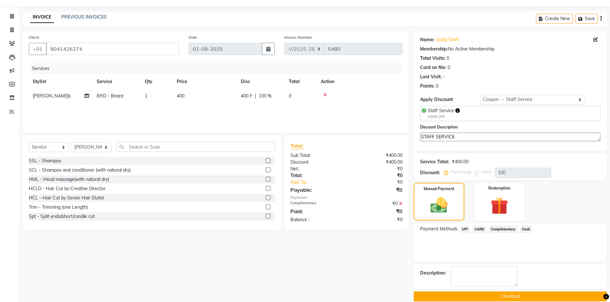
scroll to position [26, 0]
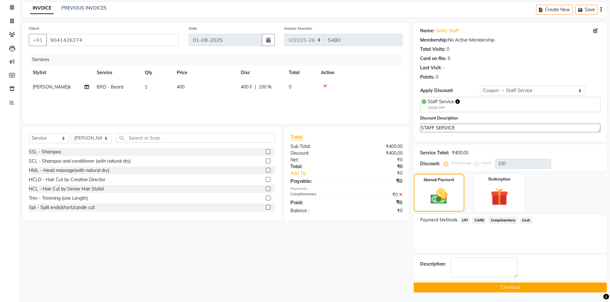
click at [499, 285] on button "Checkout" at bounding box center [510, 288] width 193 height 10
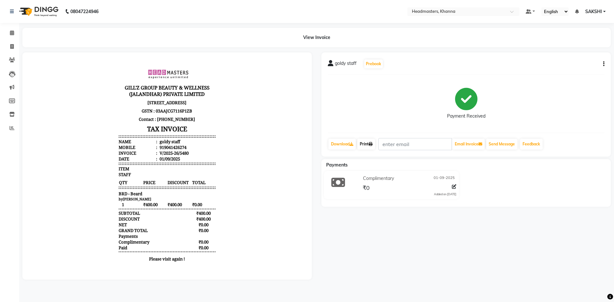
click at [369, 144] on link "Print" at bounding box center [366, 144] width 18 height 11
click at [15, 34] on span at bounding box center [11, 32] width 11 height 7
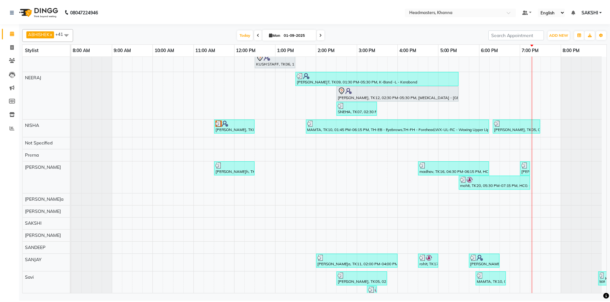
scroll to position [320, 0]
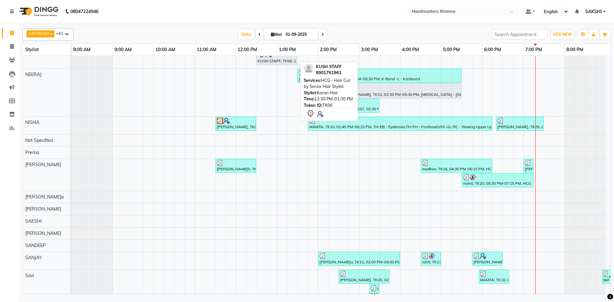
click at [271, 61] on div "KUSH STAFF, TK06, 12:30 PM-01:30 PM, HCG - Hair Cut by Senior Hair Stylist" at bounding box center [276, 57] width 39 height 13
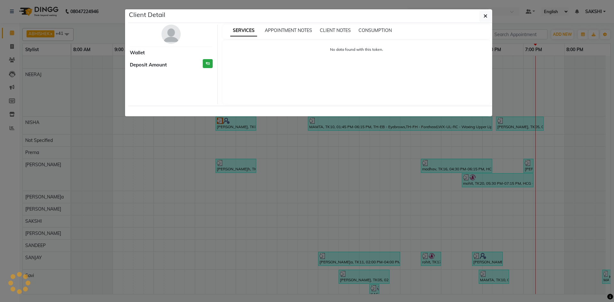
select select "7"
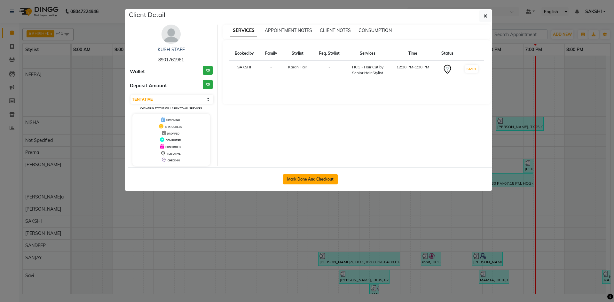
click at [309, 177] on button "Mark Done And Checkout" at bounding box center [310, 179] width 55 height 10
select select "service"
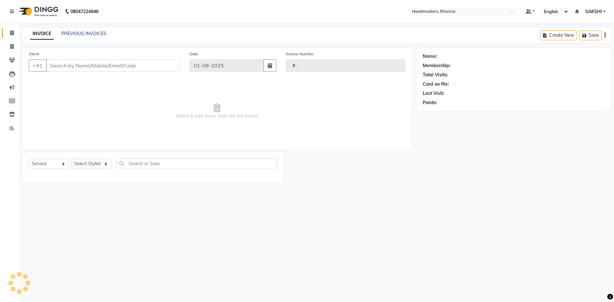
type input "5481"
select select "7138"
type input "8901761961"
select select "63193"
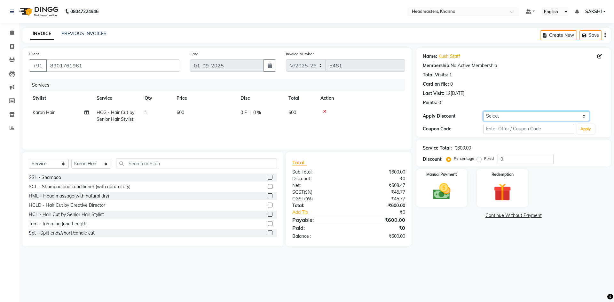
click at [536, 119] on select "Select Coupon → Pending Payment Coupon → Wrong Job Card Coupon → Complimentary …" at bounding box center [537, 116] width 106 height 10
select select "7: Object"
click at [484, 111] on select "Select Coupon → Pending Payment Coupon → Wrong Job Card Coupon → Complimentary …" at bounding box center [537, 116] width 106 height 10
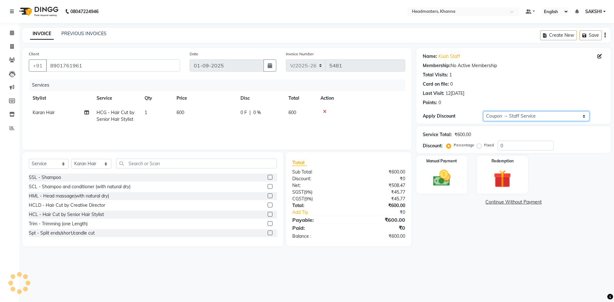
type input "100"
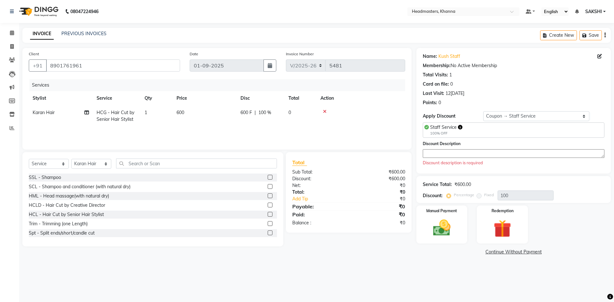
click at [430, 151] on textarea at bounding box center [514, 153] width 182 height 9
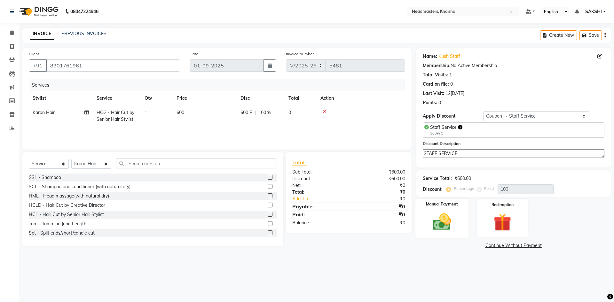
type textarea "STAFF SERVICE"
click at [434, 206] on label "Manual Payment" at bounding box center [442, 205] width 32 height 6
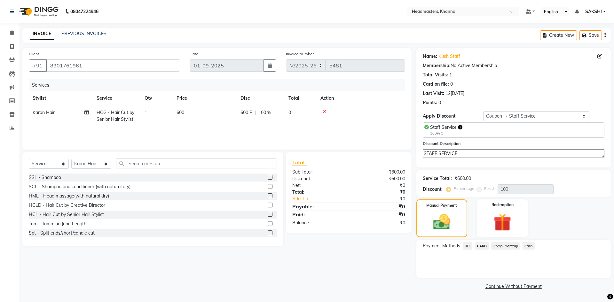
click at [498, 243] on span "Complimentary" at bounding box center [506, 246] width 29 height 7
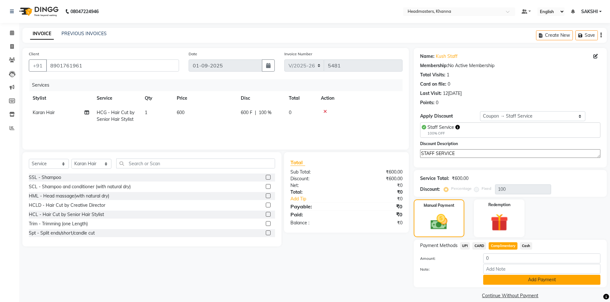
click at [502, 283] on button "Add Payment" at bounding box center [541, 280] width 117 height 10
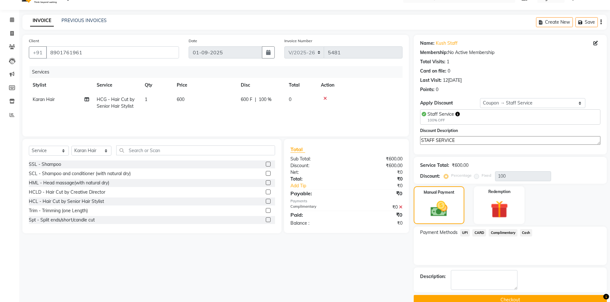
scroll to position [26, 0]
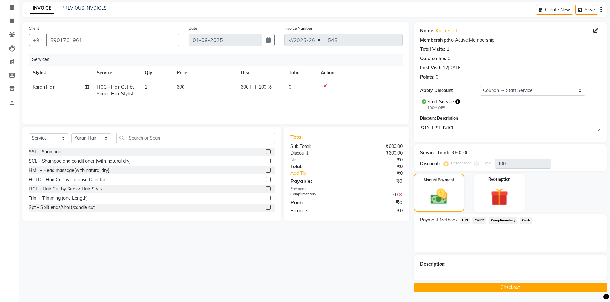
click at [504, 290] on button "Checkout" at bounding box center [510, 288] width 193 height 10
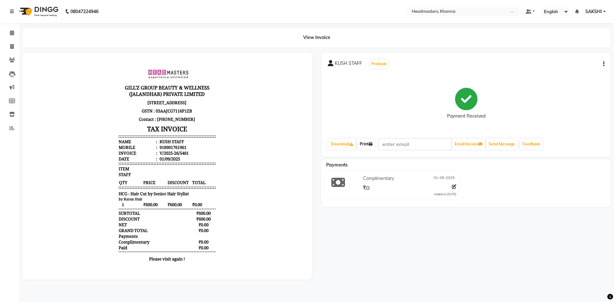
click at [373, 142] on icon at bounding box center [371, 144] width 4 height 4
click at [12, 33] on icon at bounding box center [12, 32] width 4 height 5
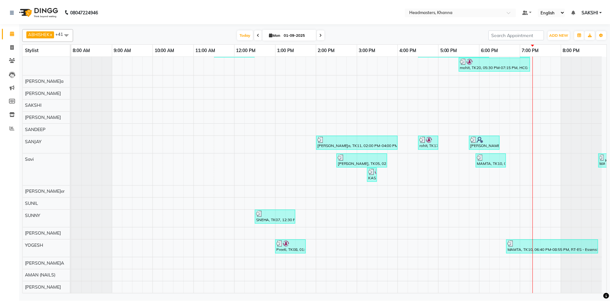
scroll to position [447, 0]
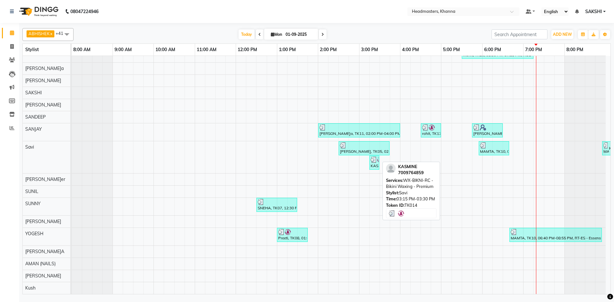
click at [375, 157] on img at bounding box center [374, 160] width 6 height 6
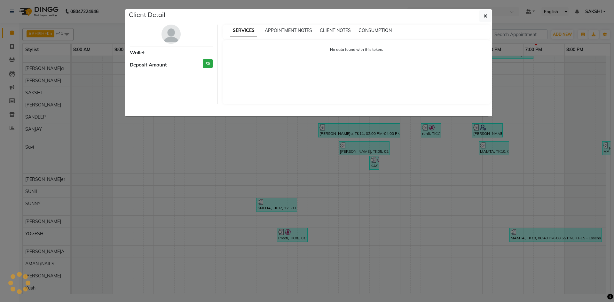
select select "3"
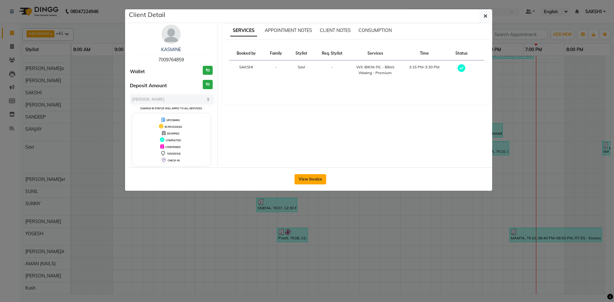
click at [312, 176] on button "View Invoice" at bounding box center [311, 179] width 32 height 10
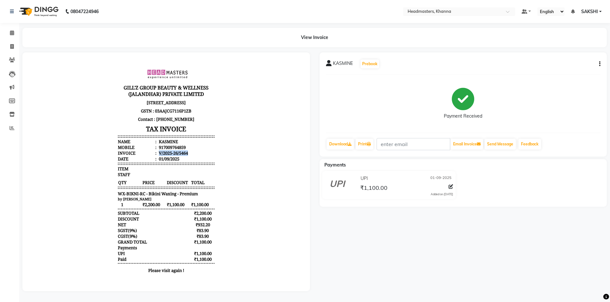
drag, startPoint x: 153, startPoint y: 158, endPoint x: 190, endPoint y: 158, distance: 36.8
click at [190, 156] on li "Invoice : V/2025-26/5464" at bounding box center [166, 153] width 97 height 6
copy div "V/2025-26/5464"
click at [9, 31] on span at bounding box center [11, 32] width 11 height 7
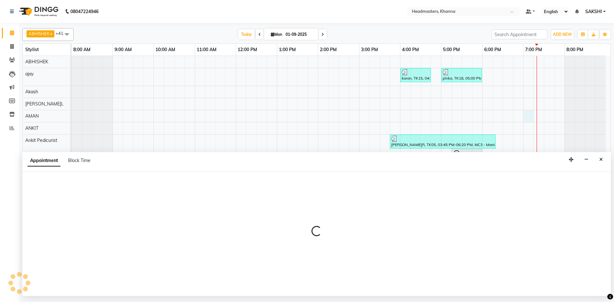
select select "60844"
select select "tentative"
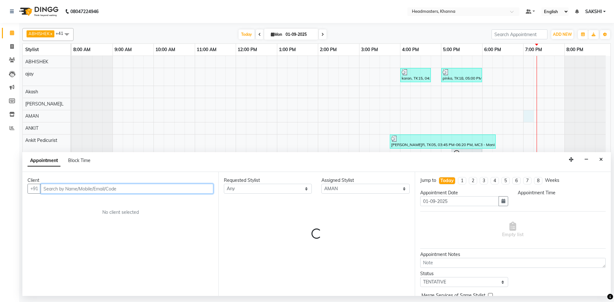
select select "1140"
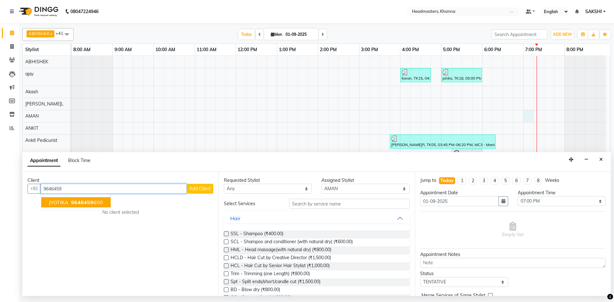
click at [72, 202] on span "9646459" at bounding box center [82, 202] width 22 height 6
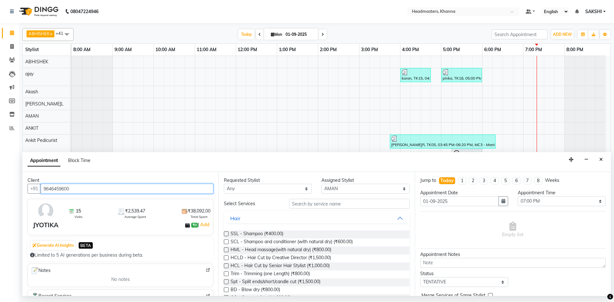
type input "9646459600"
click at [335, 190] on select "Select ABHISHEK [PERSON_NAME] Akash [PERSON_NAME] [PERSON_NAME] (NAILS) ANKIT A…" at bounding box center [366, 189] width 88 height 10
select select "66587"
click at [322, 184] on select "Select ABHISHEK [PERSON_NAME] Akash [PERSON_NAME] [PERSON_NAME] (NAILS) ANKIT A…" at bounding box center [366, 189] width 88 height 10
click at [309, 207] on input "text" at bounding box center [349, 204] width 121 height 10
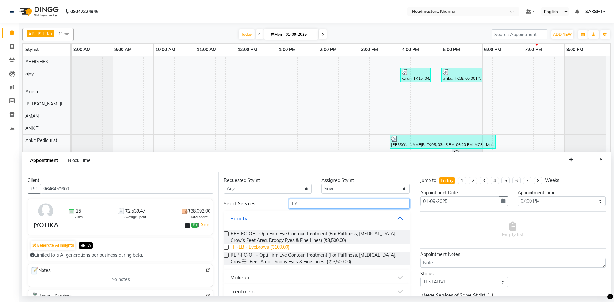
type input "EY"
click at [266, 246] on span "TH-EB - Eyebrows (₹100.00)" at bounding box center [260, 248] width 59 height 8
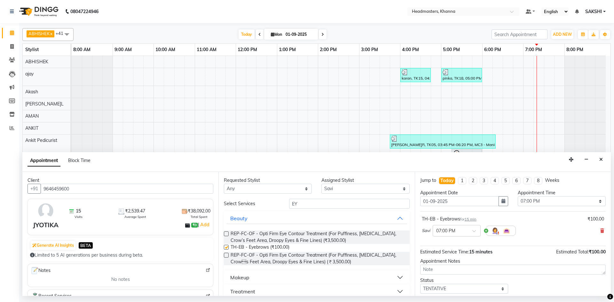
checkbox input "false"
click at [534, 200] on select "Select 09:00 AM 09:15 AM 09:30 AM 09:45 AM 10:00 AM 10:15 AM 10:30 AM 10:45 AM …" at bounding box center [562, 202] width 88 height 10
select select "1155"
click at [518, 197] on select "Select 09:00 AM 09:15 AM 09:30 AM 09:45 AM 10:00 AM 10:15 AM 10:30 AM 10:45 AM …" at bounding box center [562, 202] width 88 height 10
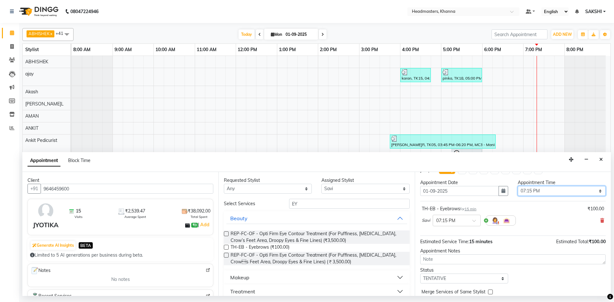
scroll to position [28, 0]
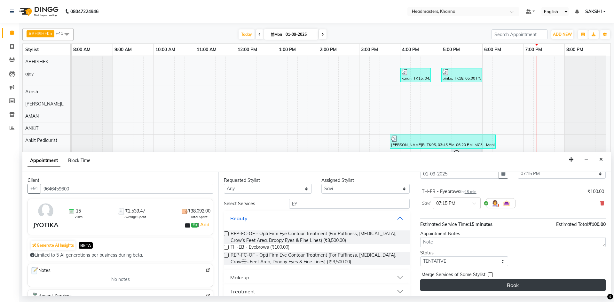
click at [508, 284] on button "Book" at bounding box center [514, 286] width 186 height 12
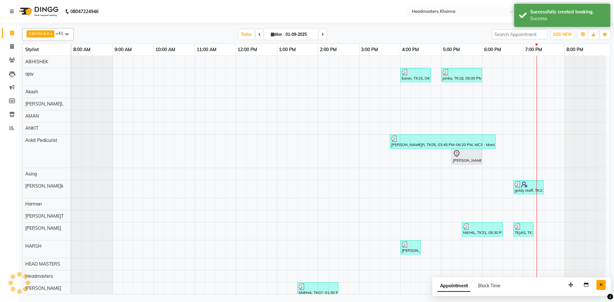
click at [605, 284] on button "Close" at bounding box center [601, 285] width 9 height 10
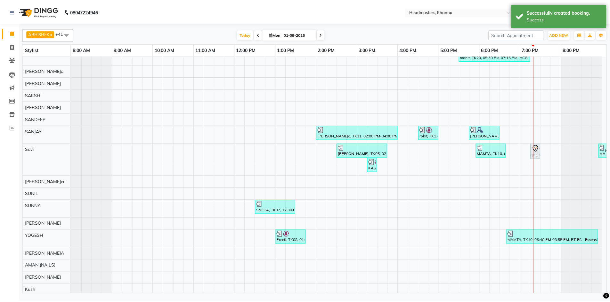
scroll to position [447, 0]
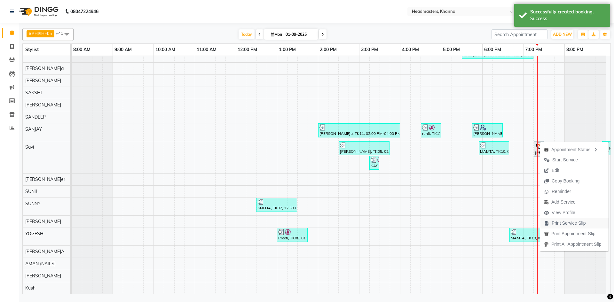
click at [559, 221] on span "Print Service Slip" at bounding box center [569, 223] width 34 height 7
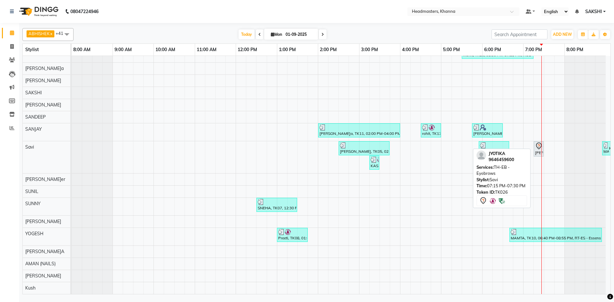
click at [538, 142] on icon at bounding box center [539, 146] width 8 height 8
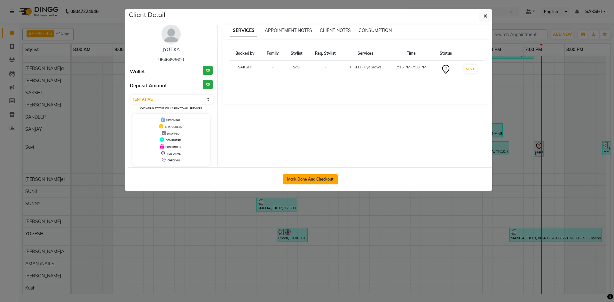
click at [297, 179] on button "Mark Done And Checkout" at bounding box center [310, 179] width 55 height 10
select select "service"
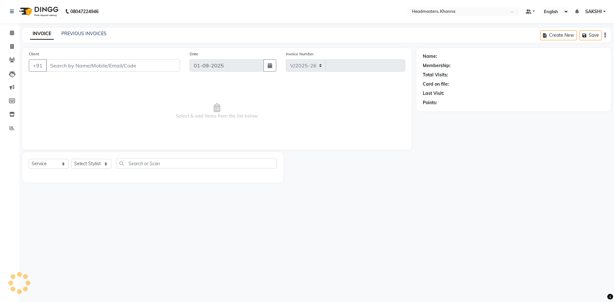
select select "7138"
type input "5483"
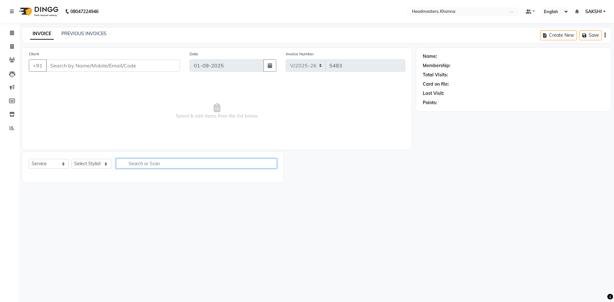
type input "9646459600"
select select "66587"
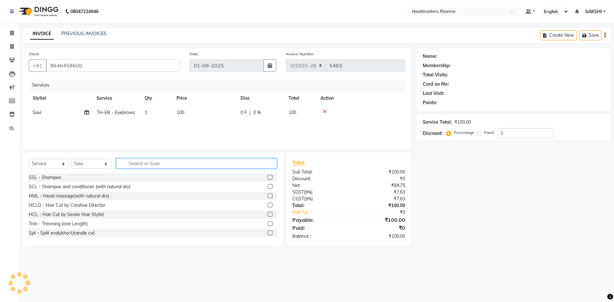
click at [139, 160] on input "text" at bounding box center [196, 164] width 161 height 10
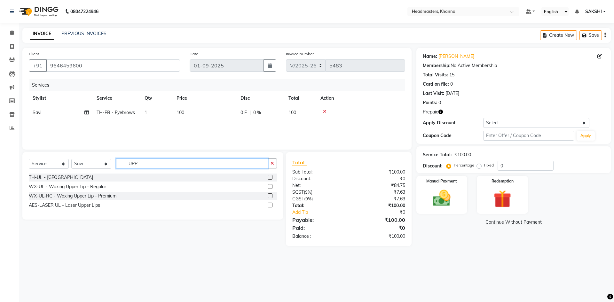
type input "UPP"
click at [272, 176] on label at bounding box center [270, 177] width 5 height 5
click at [272, 176] on input "checkbox" at bounding box center [270, 178] width 4 height 4
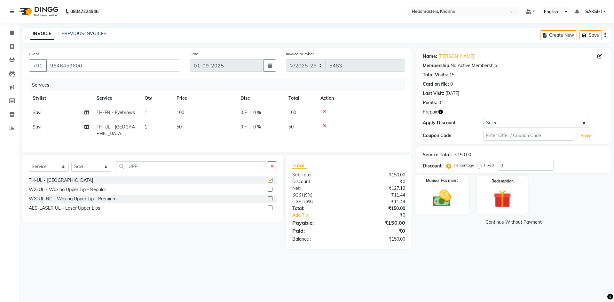
checkbox input "false"
click at [514, 197] on img at bounding box center [503, 199] width 30 height 23
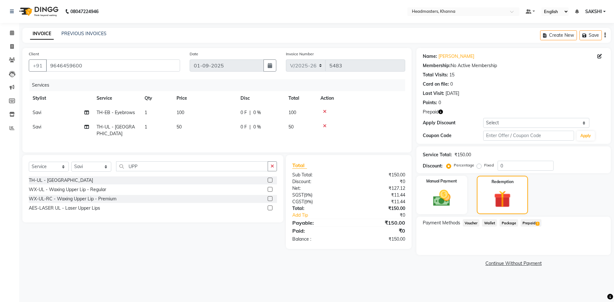
click at [527, 223] on span "Prepaid 1" at bounding box center [531, 223] width 21 height 7
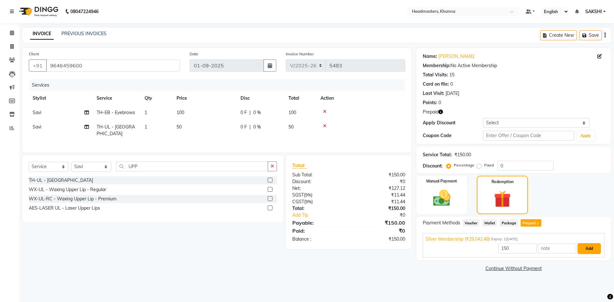
click at [598, 246] on button "Add" at bounding box center [589, 249] width 23 height 11
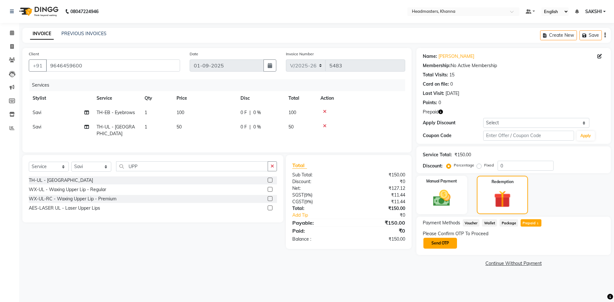
click at [450, 245] on button "Send OTP" at bounding box center [441, 243] width 34 height 11
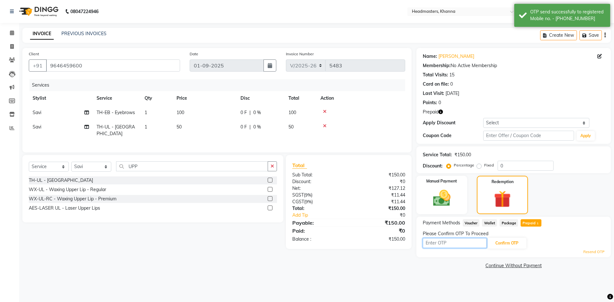
click at [474, 245] on input "text" at bounding box center [455, 243] width 64 height 10
click at [503, 244] on button "Confirm OTP" at bounding box center [507, 243] width 39 height 11
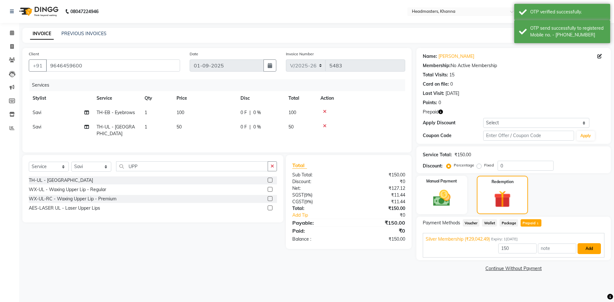
click at [583, 250] on button "Add" at bounding box center [589, 249] width 23 height 11
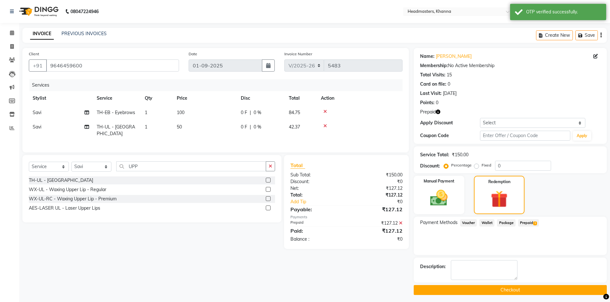
click at [502, 292] on button "Checkout" at bounding box center [510, 290] width 193 height 10
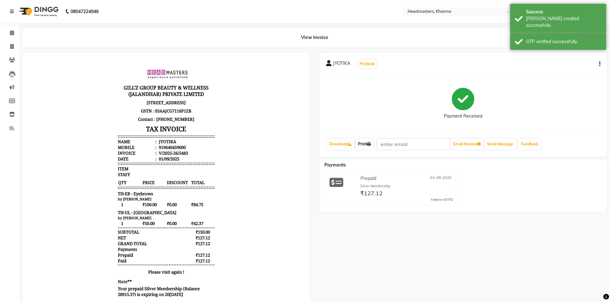
click at [368, 143] on link "Print" at bounding box center [364, 144] width 18 height 11
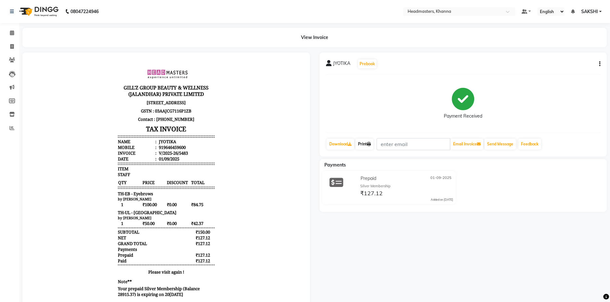
click at [369, 140] on link "Print" at bounding box center [364, 144] width 18 height 11
click at [361, 143] on link "Print" at bounding box center [364, 144] width 18 height 11
click at [11, 28] on link "Calendar" at bounding box center [9, 33] width 15 height 11
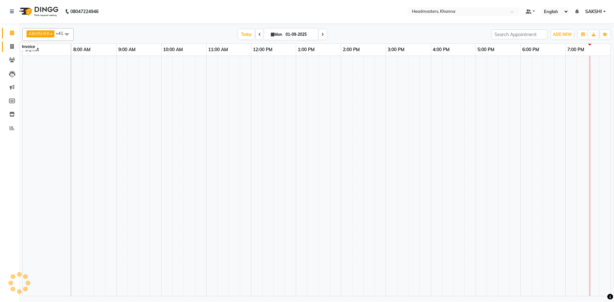
click at [11, 45] on icon at bounding box center [12, 46] width 4 height 5
select select "service"
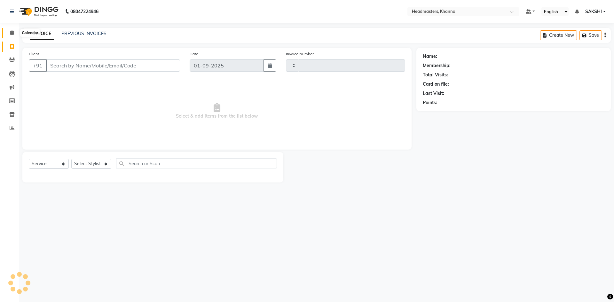
click at [9, 29] on span at bounding box center [11, 32] width 11 height 7
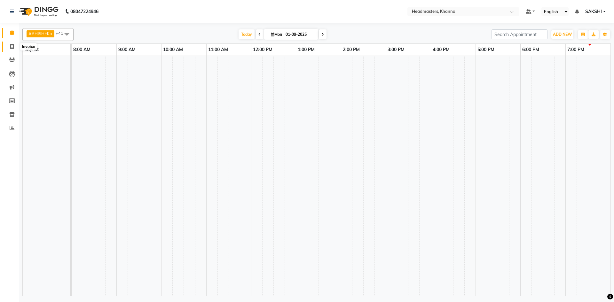
click at [17, 44] on span at bounding box center [11, 46] width 11 height 7
select select "service"
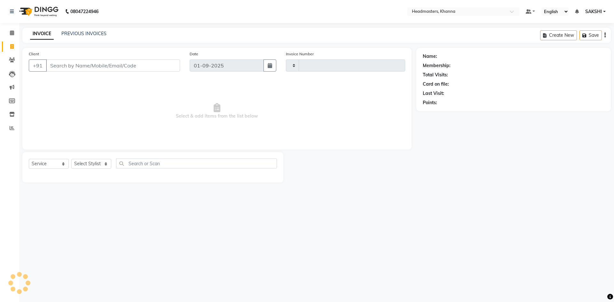
click at [17, 39] on li "Calendar" at bounding box center [9, 33] width 19 height 14
type input "5484"
select select "7138"
click at [17, 35] on span at bounding box center [11, 32] width 11 height 7
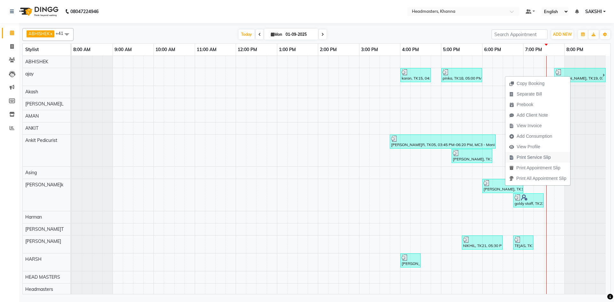
click at [557, 155] on button "Print Service Slip" at bounding box center [538, 157] width 65 height 11
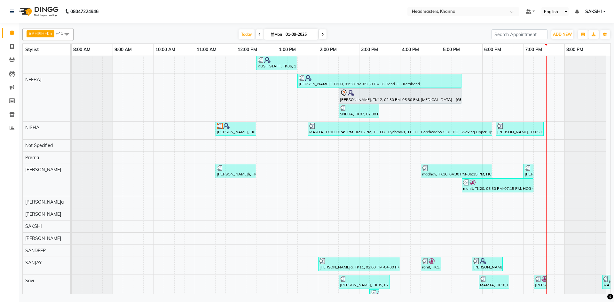
scroll to position [352, 0]
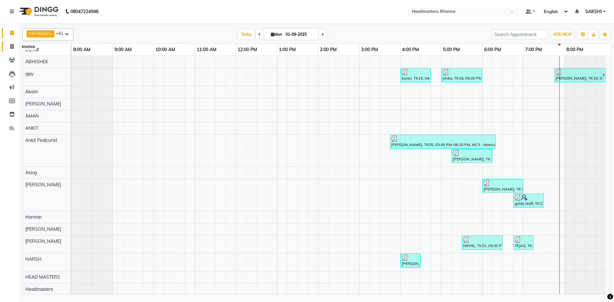
click at [10, 47] on icon at bounding box center [12, 46] width 4 height 5
select select "service"
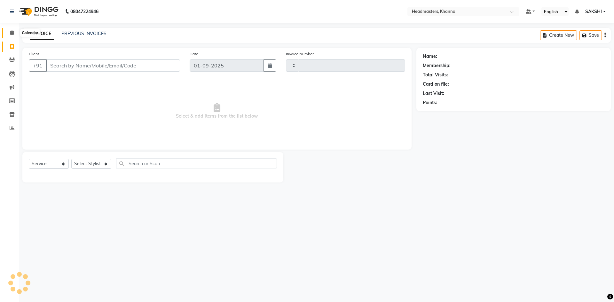
click at [12, 31] on icon at bounding box center [12, 32] width 4 height 5
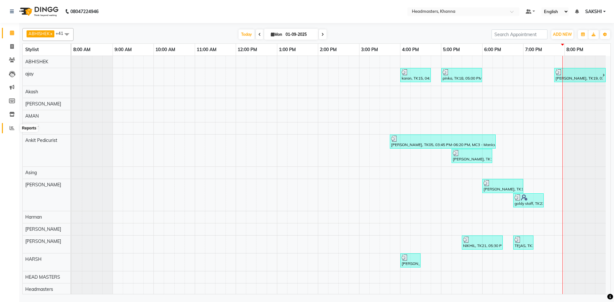
click at [10, 127] on icon at bounding box center [12, 128] width 5 height 5
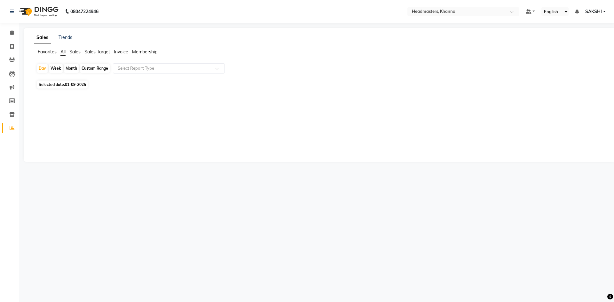
drag, startPoint x: 160, startPoint y: 62, endPoint x: 143, endPoint y: 73, distance: 20.0
click at [157, 63] on app-reports "Favorites All Sales Sales Target Invoice Membership Day Week Month Custom Range…" at bounding box center [320, 75] width 580 height 52
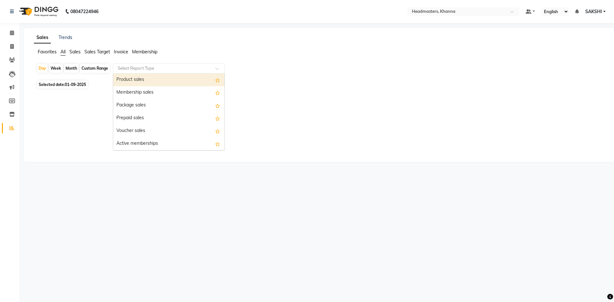
click at [141, 71] on input "text" at bounding box center [162, 68] width 92 height 6
click at [141, 79] on div "Product sales" at bounding box center [168, 80] width 111 height 13
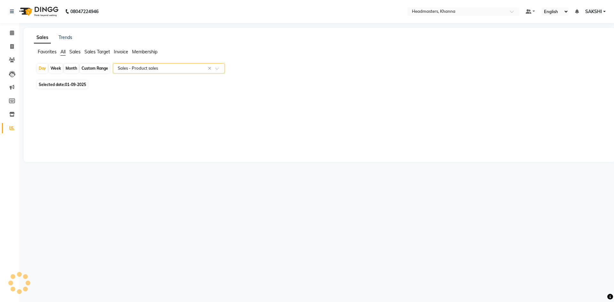
select select "csv"
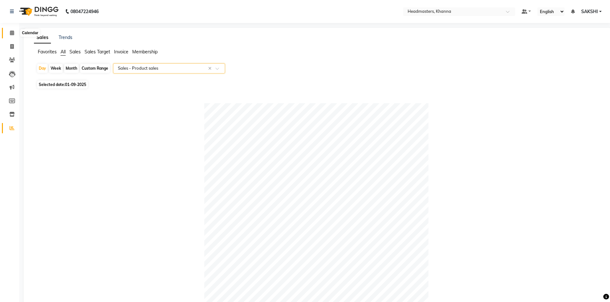
click at [11, 30] on span at bounding box center [11, 32] width 11 height 7
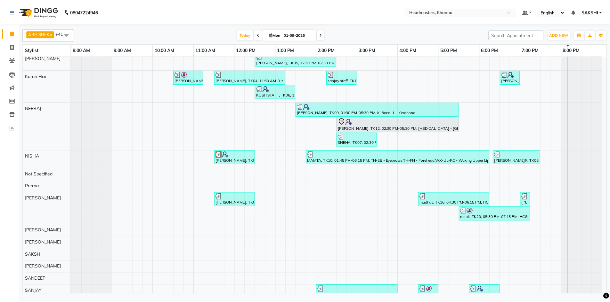
scroll to position [288, 0]
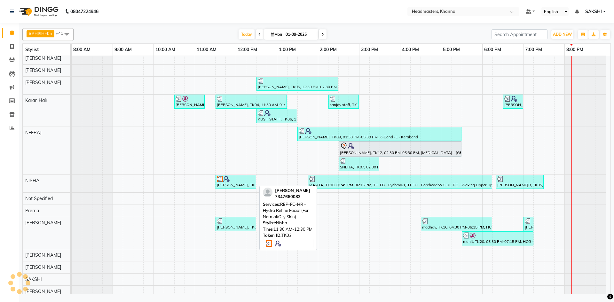
click at [237, 180] on div at bounding box center [236, 179] width 38 height 6
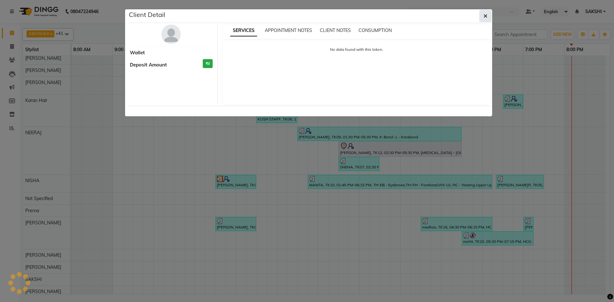
click at [484, 15] on button "button" at bounding box center [486, 16] width 12 height 12
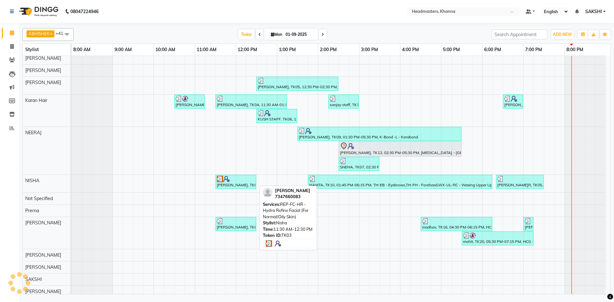
click at [235, 178] on div at bounding box center [236, 179] width 38 height 6
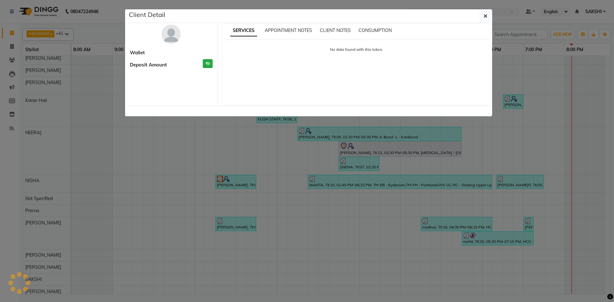
select select "3"
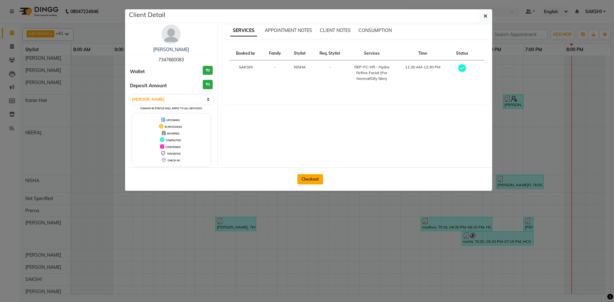
click at [312, 177] on button "Checkout" at bounding box center [311, 179] width 26 height 10
select select "service"
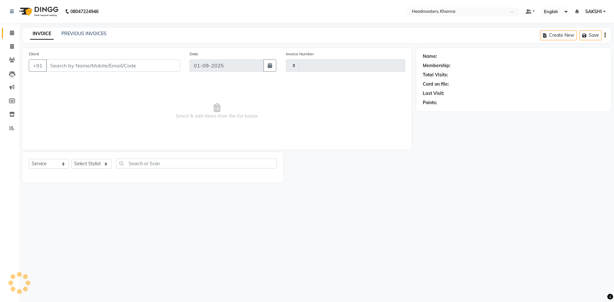
type input "5484"
select select "7138"
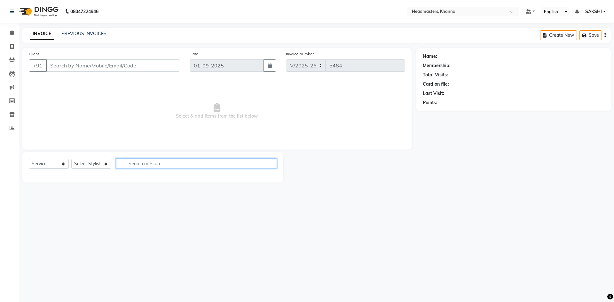
click at [149, 165] on input "text" at bounding box center [196, 164] width 161 height 10
type input "7347660083"
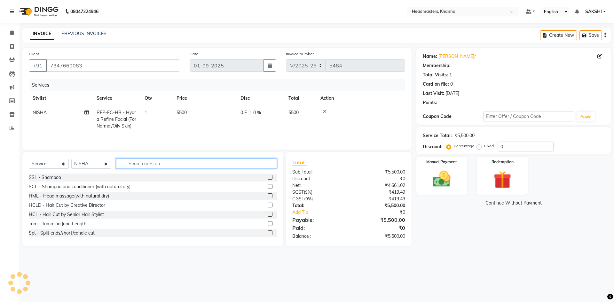
click at [136, 163] on input "text" at bounding box center [196, 164] width 161 height 10
click at [100, 165] on select "Select Stylist ABHISHEK [PERSON_NAME] Akash [PERSON_NAME] [PERSON_NAME] (NAILS)…" at bounding box center [91, 164] width 40 height 10
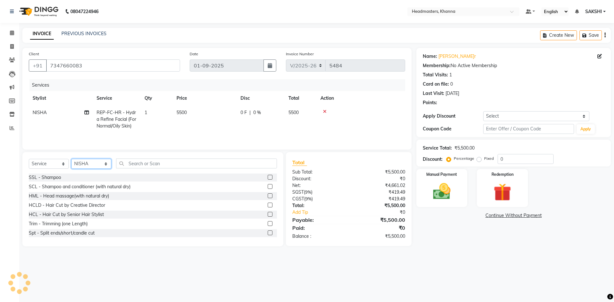
select select "60855"
click at [71, 159] on select "Select Stylist ABHISHEK [PERSON_NAME] Akash [PERSON_NAME] [PERSON_NAME] (NAILS)…" at bounding box center [91, 164] width 40 height 10
click at [149, 164] on input "text" at bounding box center [196, 164] width 161 height 10
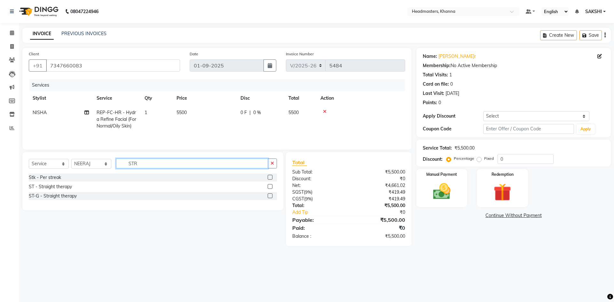
type input "STR"
click at [271, 185] on label at bounding box center [270, 186] width 5 height 5
click at [271, 185] on input "checkbox" at bounding box center [270, 187] width 4 height 4
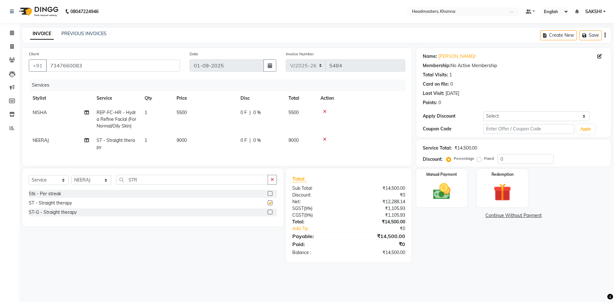
checkbox input "false"
click at [518, 112] on select "Select Coupon → Pending Payment Coupon → Wrong Job Card Coupon → Complimentary …" at bounding box center [537, 116] width 106 height 10
select select "1: Object"
click at [484, 111] on select "Select Coupon → Pending Payment Coupon → Wrong Job Card Coupon → Complimentary …" at bounding box center [537, 116] width 106 height 10
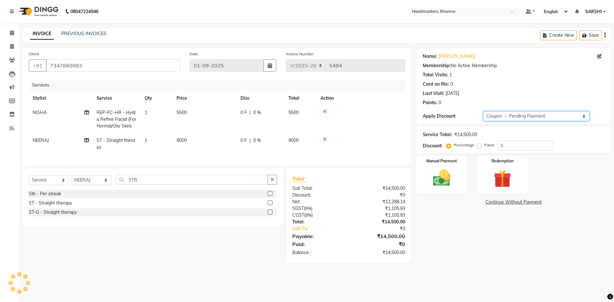
type input "100"
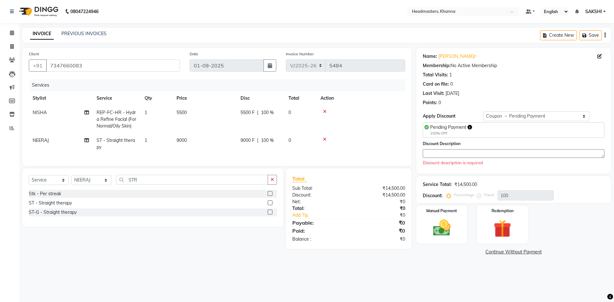
click at [432, 149] on div "Discount Description Discount description is required" at bounding box center [514, 154] width 182 height 26
click at [431, 153] on textarea at bounding box center [514, 153] width 182 height 9
click at [138, 121] on td "REP-FC-HR - Hydra Refine Facial (For Normal/Oily Skin)" at bounding box center [117, 120] width 48 height 28
select select "60807"
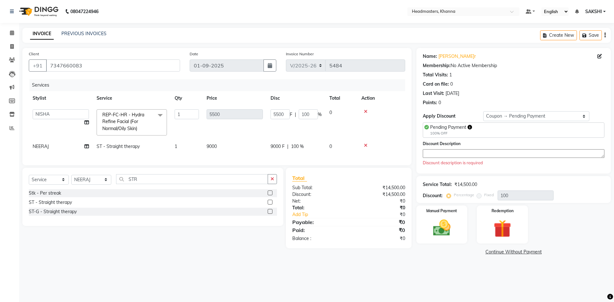
click at [136, 124] on span "REP-FC-HR - Hydra Refine Facial (For Normal/Oily Skin)" at bounding box center [123, 122] width 42 height 20
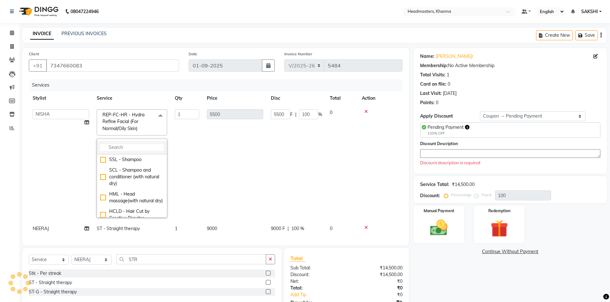
click at [131, 149] on input "multiselect-search" at bounding box center [131, 147] width 63 height 7
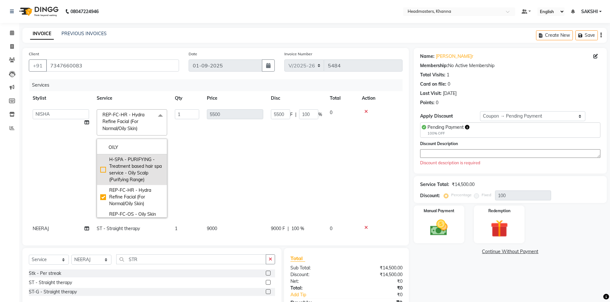
scroll to position [32, 0]
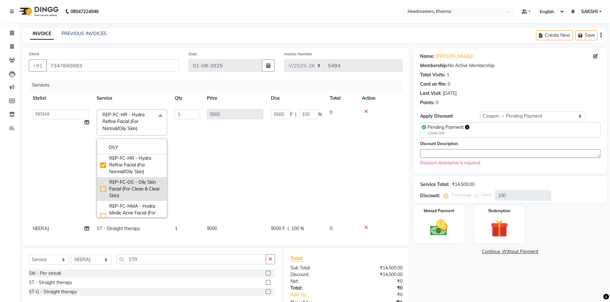
type input "OILY"
click at [130, 186] on div "REP-FC-OS - Oily Skin Facial (For Clean & Clear Skin)" at bounding box center [131, 189] width 63 height 20
checkbox input "false"
checkbox input "true"
type input "6000"
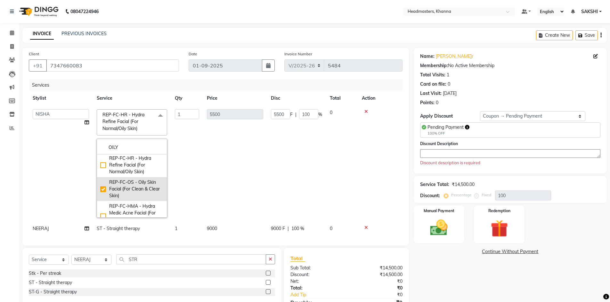
type input "6000"
click at [242, 167] on td "6000" at bounding box center [235, 164] width 64 height 116
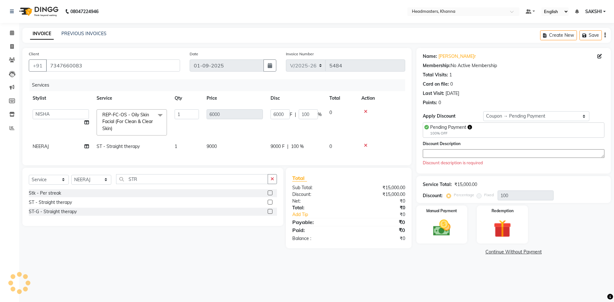
click at [428, 153] on textarea at bounding box center [514, 153] width 182 height 9
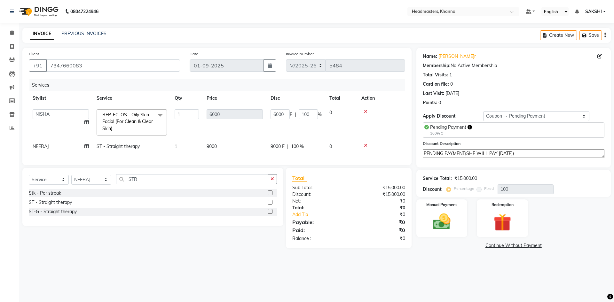
type textarea "PENDING PAYMENT(SHE WILL PAY ON WEDNESDAY)"
click at [452, 256] on main "INVOICE PREVIOUS INVOICES Create New Save Client +91 7347660083 Date 01-09-2025…" at bounding box center [316, 144] width 595 height 232
click at [435, 223] on img at bounding box center [442, 222] width 30 height 21
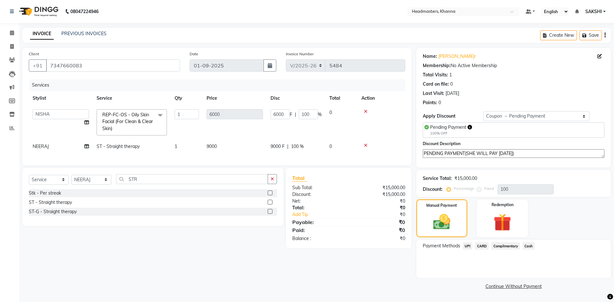
click at [509, 247] on span "Complimentary" at bounding box center [506, 246] width 29 height 7
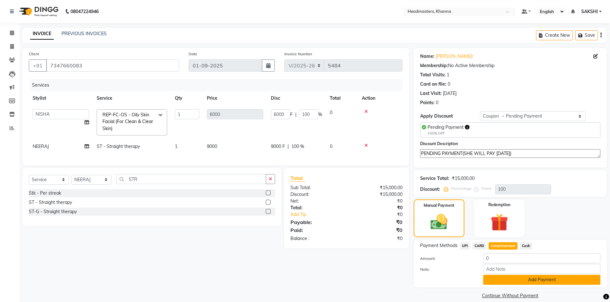
click at [503, 277] on button "Add Payment" at bounding box center [541, 280] width 117 height 10
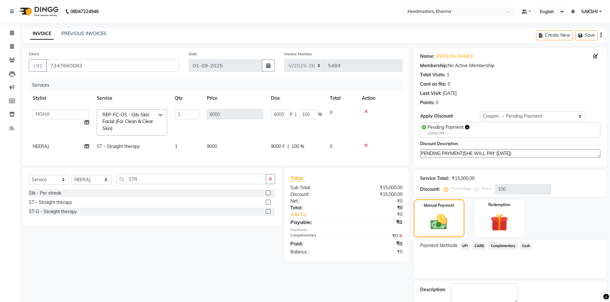
scroll to position [26, 0]
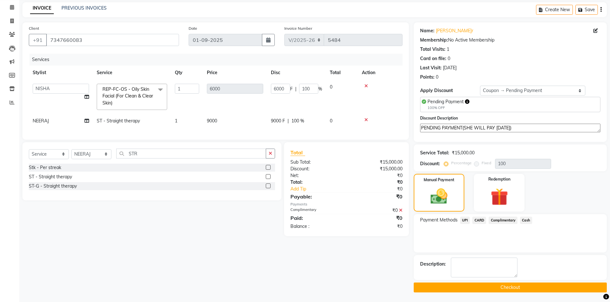
click at [486, 291] on button "Checkout" at bounding box center [510, 288] width 193 height 10
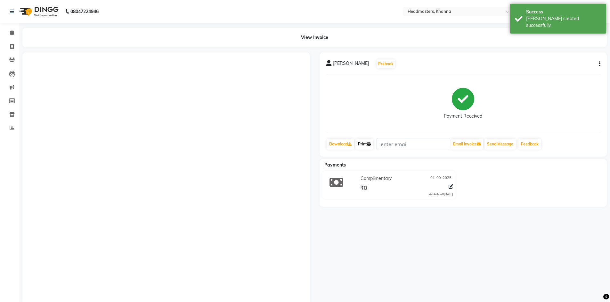
click at [369, 147] on link "Print" at bounding box center [364, 144] width 18 height 11
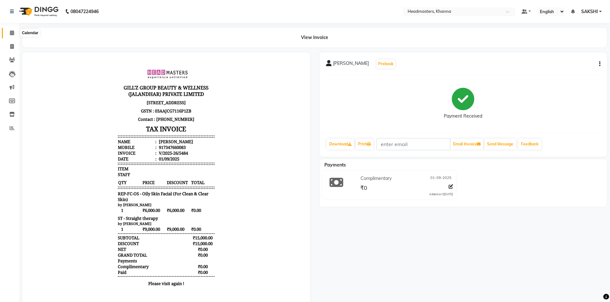
click at [10, 32] on icon at bounding box center [12, 32] width 4 height 5
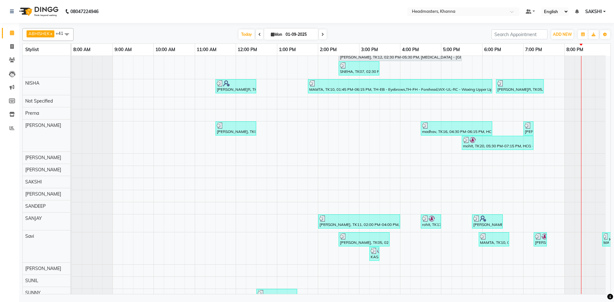
scroll to position [398, 0]
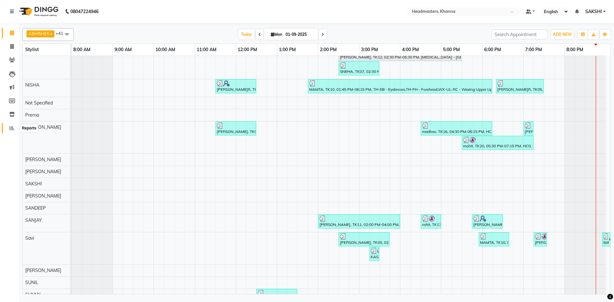
click at [7, 128] on span at bounding box center [11, 128] width 11 height 7
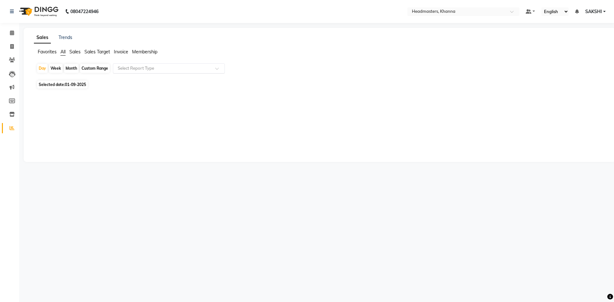
click at [149, 71] on input "text" at bounding box center [162, 68] width 92 height 6
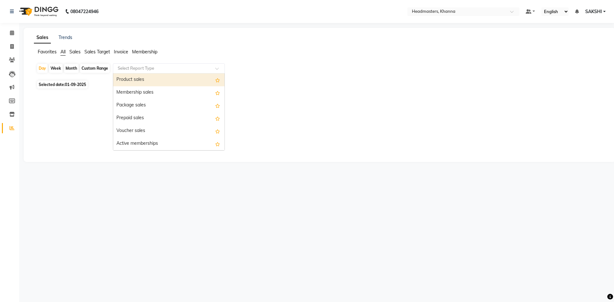
click at [149, 75] on div "Product sales" at bounding box center [168, 80] width 111 height 13
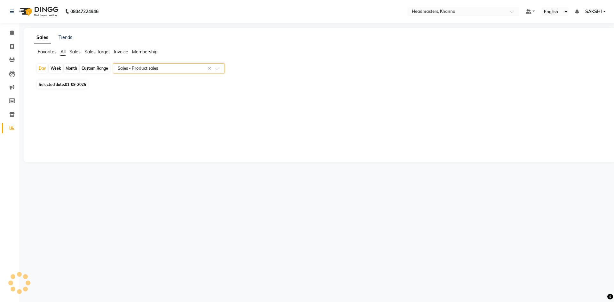
select select "csv"
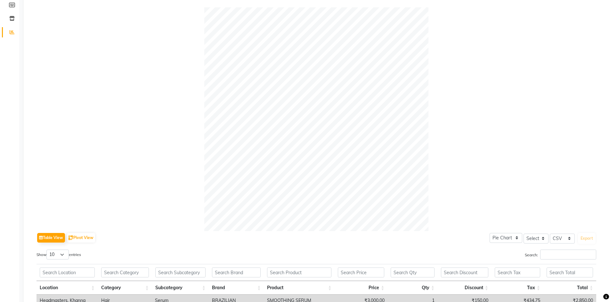
scroll to position [201, 0]
